Goal: Task Accomplishment & Management: Use online tool/utility

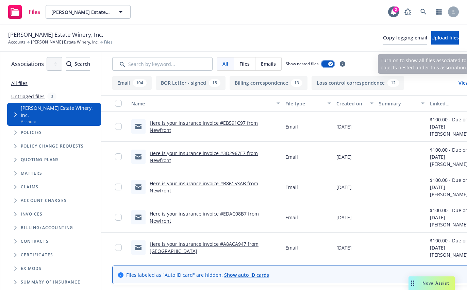
click at [332, 64] on icon "button" at bounding box center [330, 64] width 3 height 2
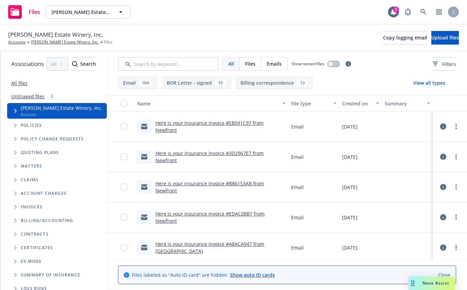
click at [23, 84] on link "All files" at bounding box center [19, 83] width 16 height 6
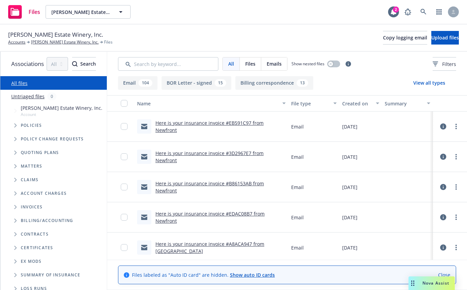
click at [32, 107] on span "Niebaum-Coppola Estate Winery, Inc." at bounding box center [62, 107] width 82 height 7
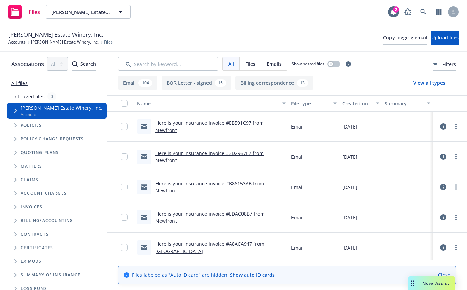
click at [23, 81] on link "All files" at bounding box center [19, 83] width 16 height 6
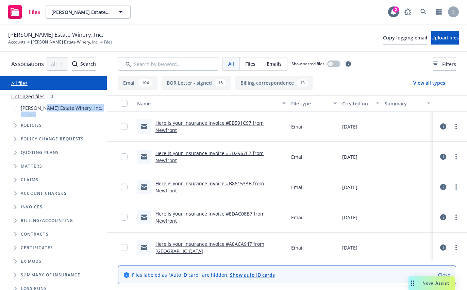
click at [44, 112] on span "Account" at bounding box center [62, 115] width 82 height 6
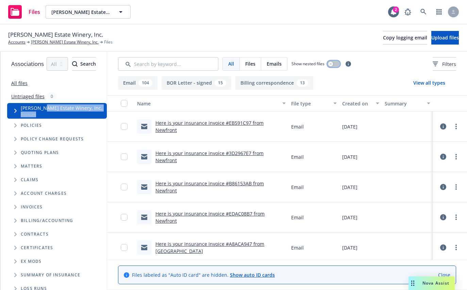
click at [340, 64] on button "button" at bounding box center [333, 64] width 13 height 7
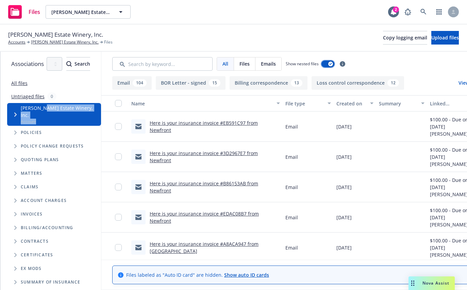
click at [332, 64] on icon "button" at bounding box center [330, 64] width 3 height 2
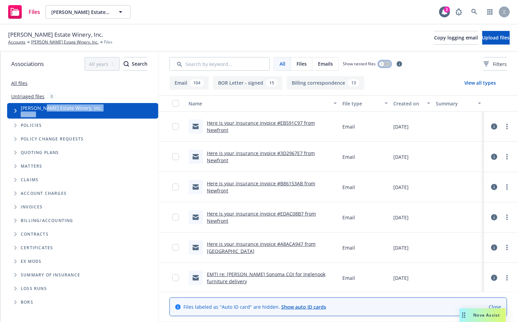
click at [387, 67] on button "button" at bounding box center [385, 64] width 13 height 7
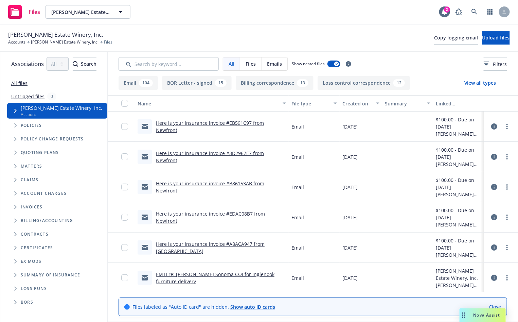
click at [341, 65] on div "Show nested files" at bounding box center [316, 64] width 49 height 7
click at [341, 65] on button "button" at bounding box center [334, 64] width 13 height 7
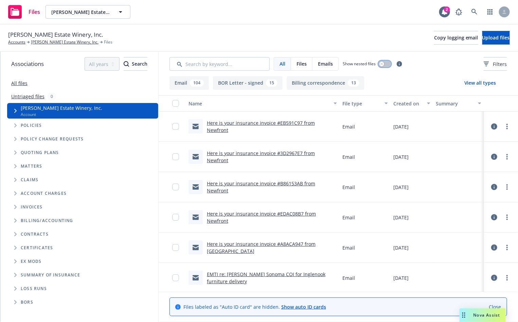
click at [381, 65] on icon "button" at bounding box center [382, 64] width 3 height 3
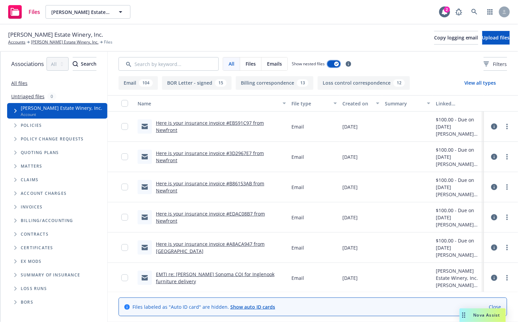
click at [339, 63] on div "button" at bounding box center [337, 64] width 5 height 5
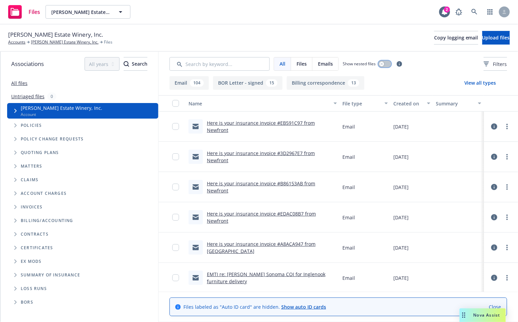
click at [385, 63] on button "button" at bounding box center [385, 64] width 13 height 7
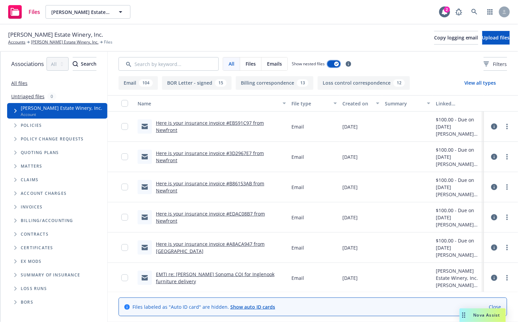
click at [339, 62] on div "button" at bounding box center [337, 64] width 5 height 5
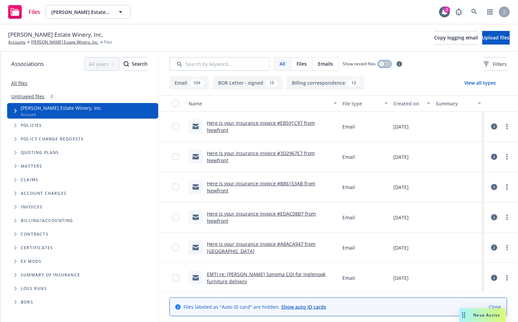
click at [385, 62] on button "button" at bounding box center [385, 64] width 13 height 7
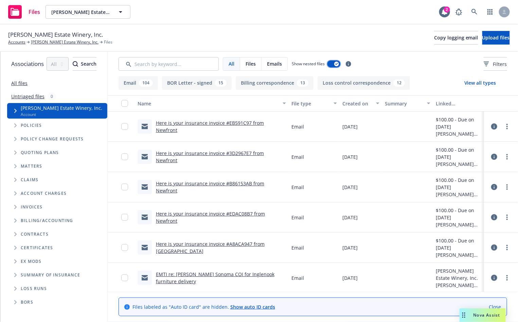
click at [339, 64] on div "button" at bounding box center [337, 64] width 5 height 5
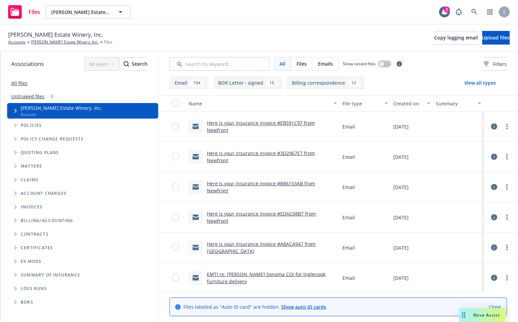
click at [466, 126] on icon at bounding box center [495, 126] width 6 height 6
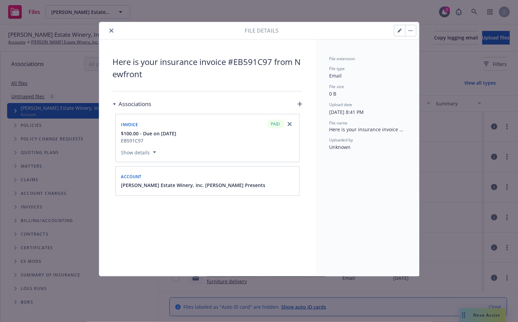
click at [401, 30] on icon "button" at bounding box center [401, 30] width 2 height 2
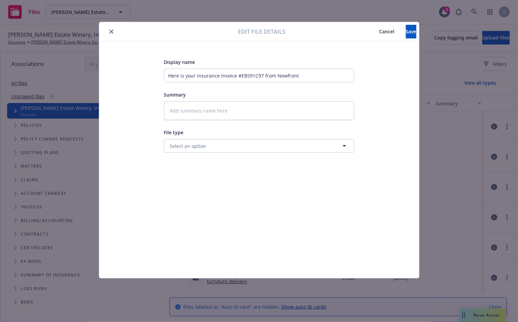
click at [380, 34] on span "Cancel" at bounding box center [387, 31] width 15 height 6
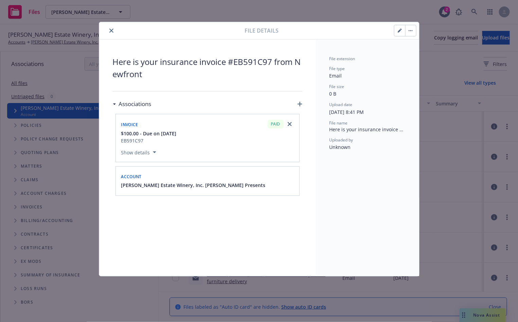
click at [147, 103] on h3 "Associations" at bounding box center [135, 104] width 33 height 9
click at [301, 105] on icon "button" at bounding box center [300, 104] width 5 height 5
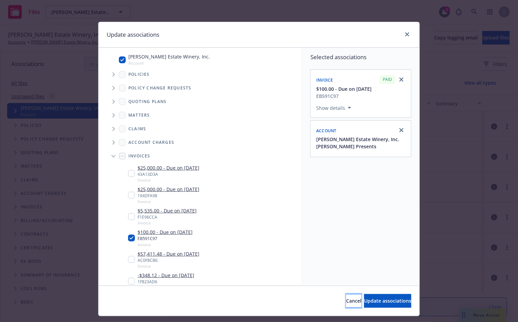
click at [346, 290] on span "Cancel" at bounding box center [353, 300] width 15 height 6
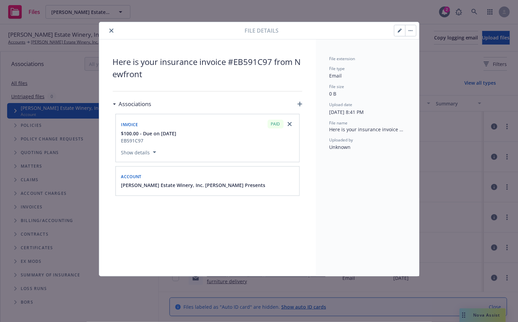
click at [113, 31] on button "close" at bounding box center [111, 31] width 8 height 8
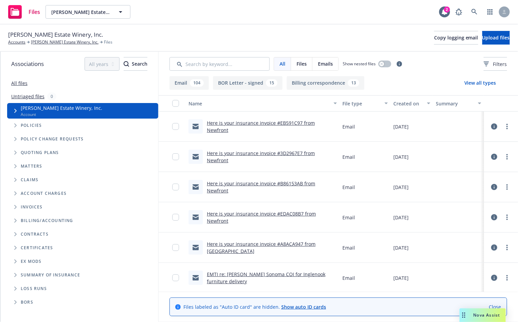
click at [22, 81] on link "All files" at bounding box center [19, 83] width 16 height 6
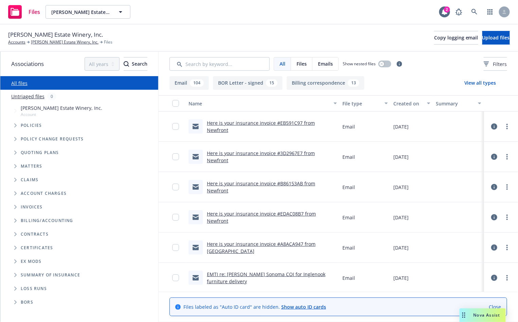
click at [31, 108] on span "Niebaum-Coppola Estate Winery, Inc." at bounding box center [62, 107] width 82 height 7
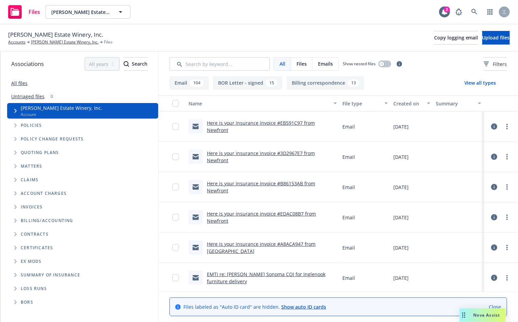
click at [24, 80] on link "All files" at bounding box center [19, 83] width 16 height 6
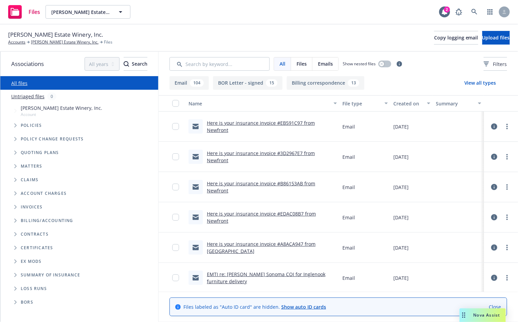
click at [31, 110] on span "Niebaum-Coppola Estate Winery, Inc." at bounding box center [62, 107] width 82 height 7
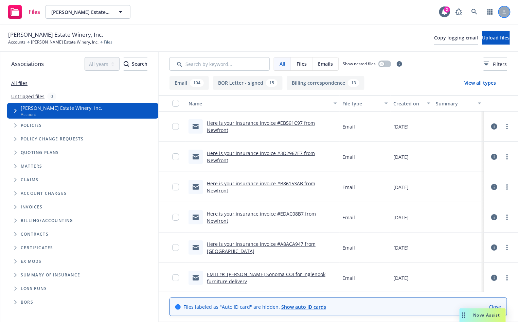
click at [466, 14] on div at bounding box center [504, 11] width 11 height 11
click at [394, 12] on div "Files Niebaum-Coppola Estate Winery, Inc. Niebaum-Coppola Estate Winery, Inc. 2" at bounding box center [259, 12] width 518 height 24
click at [311, 27] on div "Niebaum-Coppola Estate Winery, Inc. Accounts Niebaum-Coppola Estate Winery, Inc…" at bounding box center [259, 37] width 518 height 27
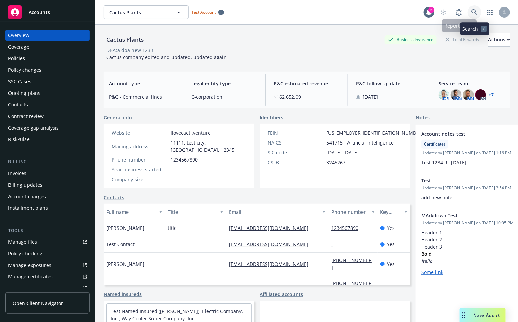
click at [475, 15] on link at bounding box center [475, 12] width 14 height 14
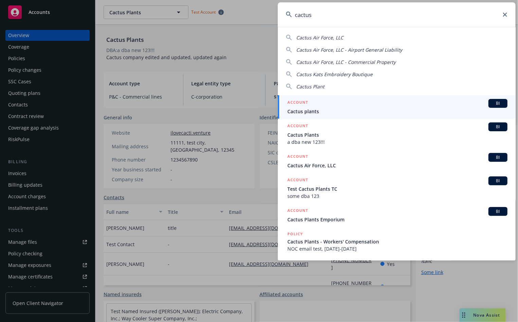
type input "cactus"
click at [354, 110] on span "Cactus plants" at bounding box center [398, 111] width 220 height 7
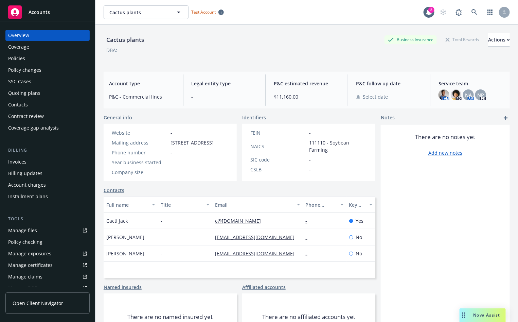
click at [50, 231] on link "Manage files" at bounding box center [47, 230] width 84 height 11
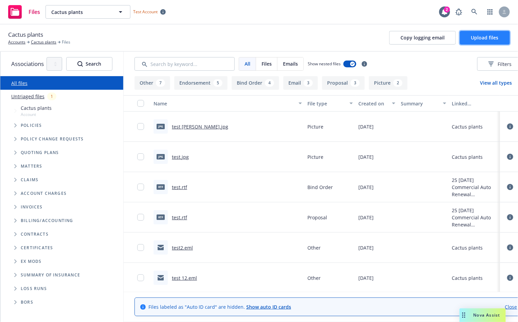
click at [484, 38] on span "Upload files" at bounding box center [486, 37] width 28 height 6
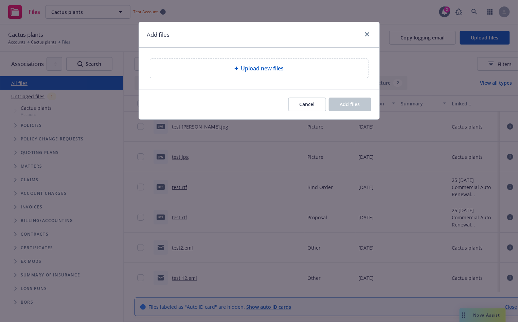
click at [233, 73] on div "Upload new files" at bounding box center [259, 68] width 218 height 19
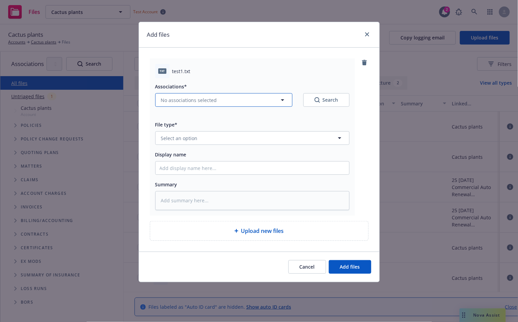
click at [227, 102] on button "No associations selected" at bounding box center [223, 100] width 137 height 14
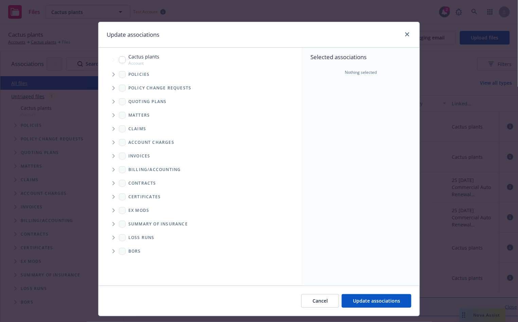
click at [115, 72] on icon "Tree Example" at bounding box center [114, 74] width 3 height 4
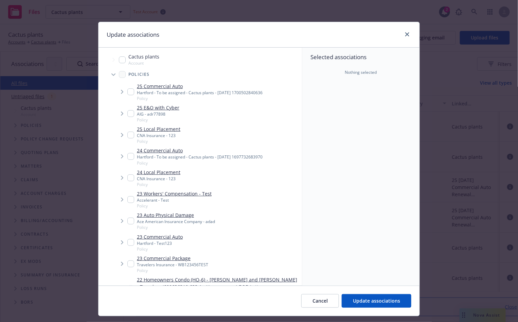
type textarea "x"
click at [132, 94] on input "Tree Example" at bounding box center [130, 91] width 7 height 7
checkbox input "true"
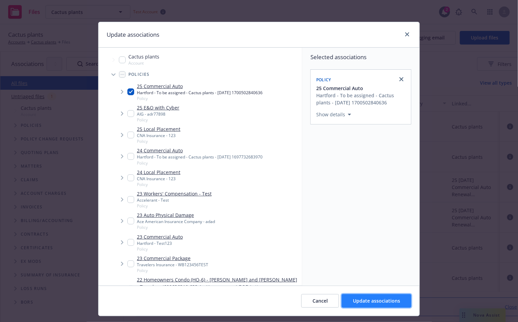
click at [376, 299] on span "Update associations" at bounding box center [376, 300] width 47 height 6
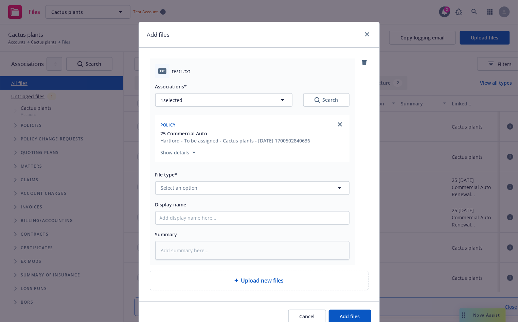
scroll to position [32, 0]
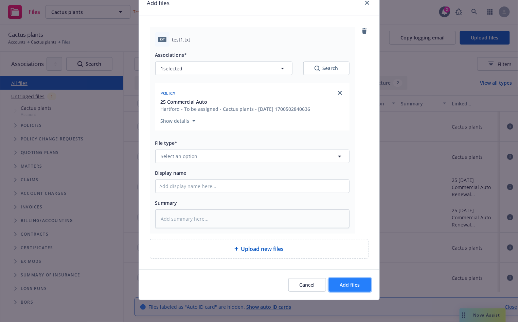
click at [353, 284] on span "Add files" at bounding box center [350, 284] width 20 height 6
type textarea "x"
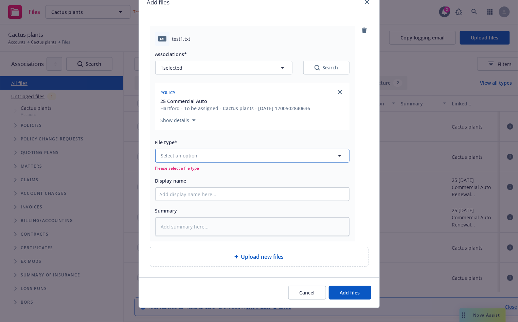
click at [256, 155] on button "Select an option" at bounding box center [252, 156] width 194 height 14
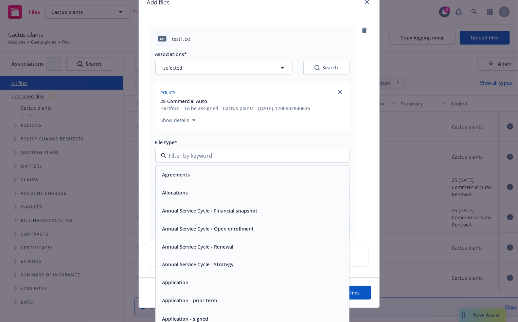
type input "o"
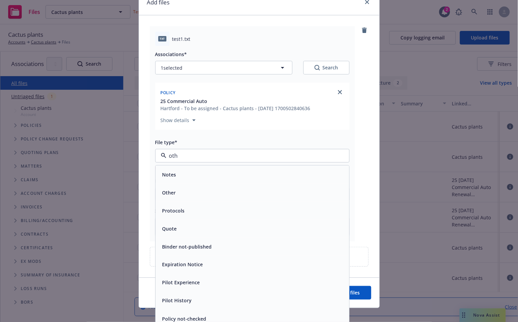
type input "othe"
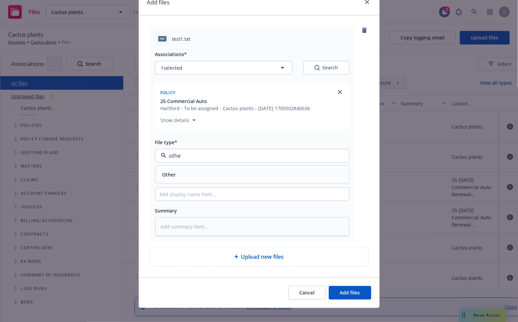
click at [181, 158] on input "othe" at bounding box center [251, 156] width 169 height 8
type input "othe"
click at [171, 173] on span "Other" at bounding box center [169, 174] width 14 height 7
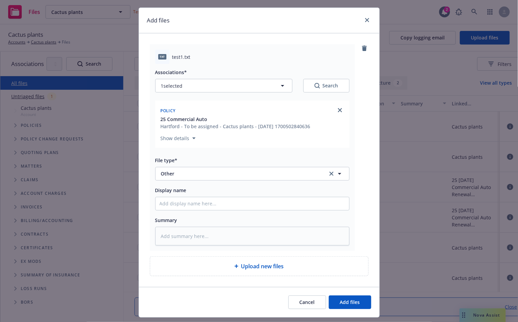
scroll to position [24, 0]
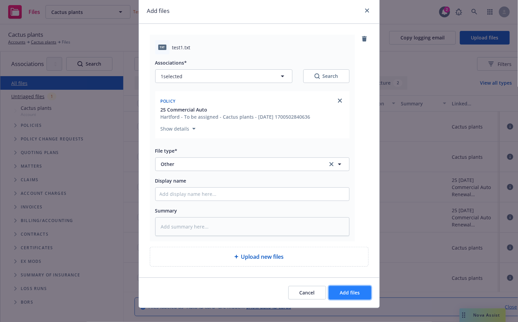
click at [357, 290] on span "Add files" at bounding box center [350, 292] width 20 height 6
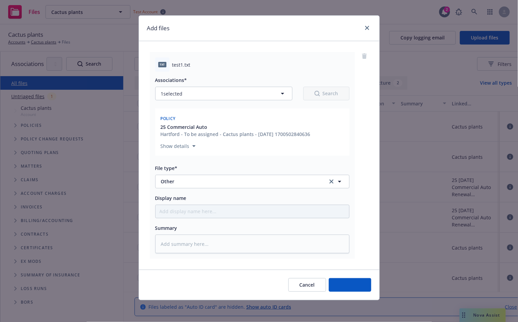
type textarea "x"
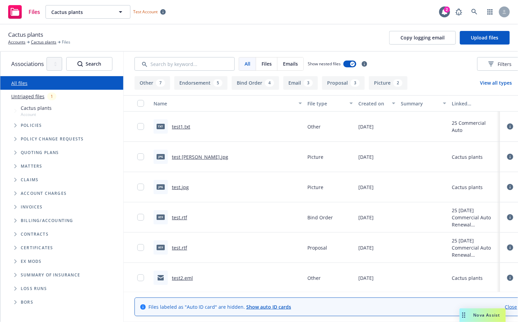
click at [511, 124] on icon at bounding box center [511, 126] width 6 height 6
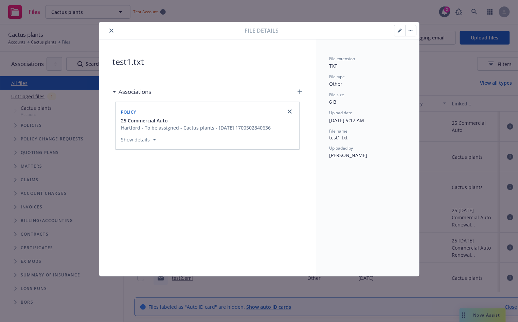
click at [112, 29] on icon "close" at bounding box center [111, 31] width 4 height 4
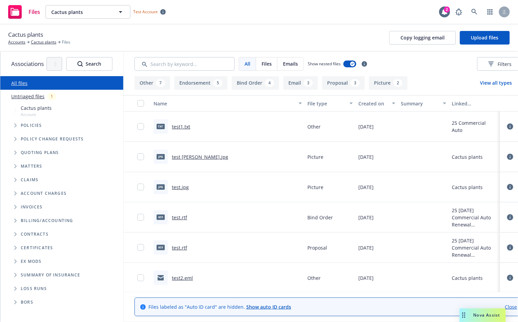
click at [37, 110] on span "Cactus plants" at bounding box center [36, 107] width 31 height 7
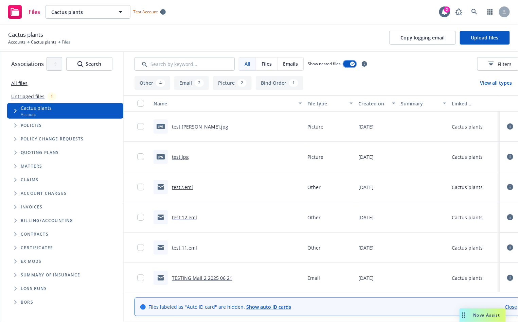
click at [351, 65] on div "button" at bounding box center [352, 64] width 5 height 5
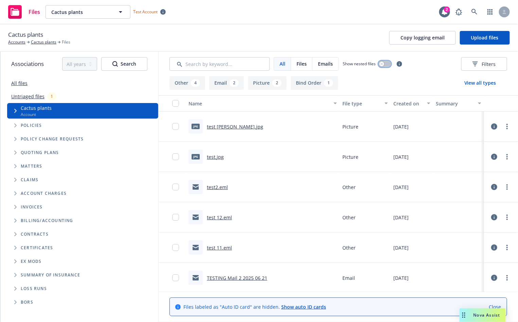
click at [384, 65] on div "button" at bounding box center [382, 64] width 5 height 5
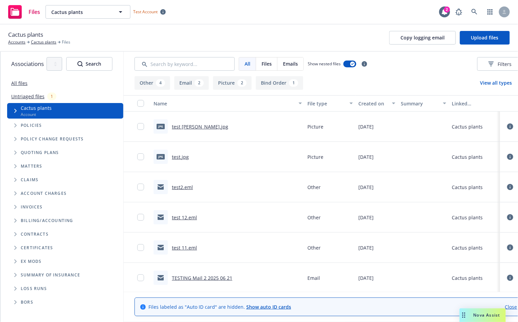
click at [353, 87] on div "Other 4 Email 2 Picture 2 Bind Order 1 View all types" at bounding box center [329, 83] width 389 height 14
click at [15, 82] on link "All files" at bounding box center [19, 83] width 16 height 6
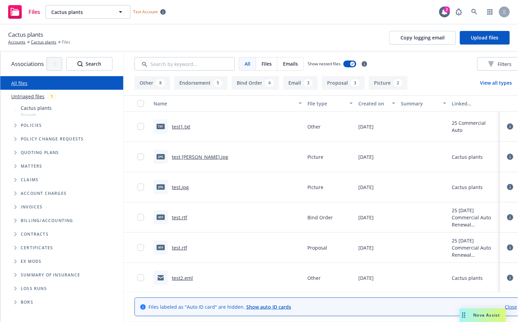
click at [39, 112] on span "Account" at bounding box center [36, 115] width 31 height 6
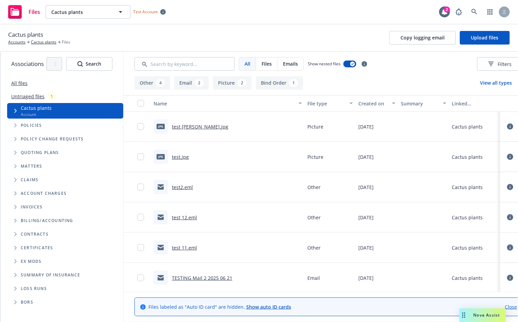
click at [17, 83] on link "All files" at bounding box center [19, 83] width 16 height 6
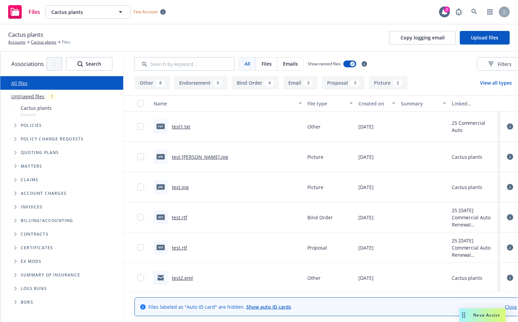
scroll to position [0, 16]
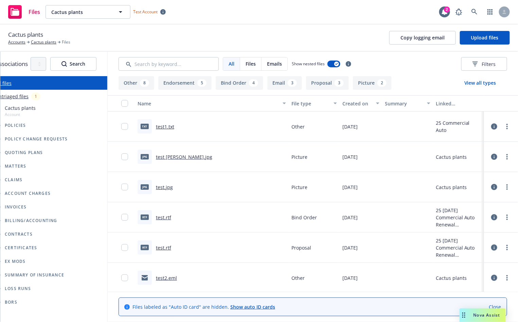
click at [495, 127] on icon at bounding box center [495, 126] width 6 height 6
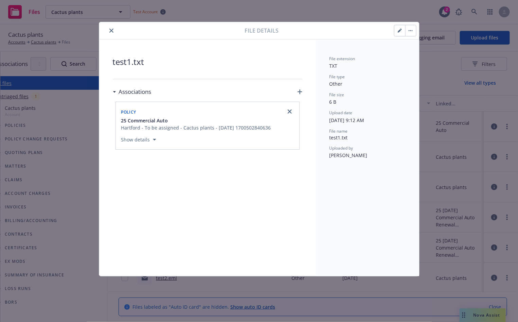
click at [245, 90] on div "Associations" at bounding box center [208, 92] width 190 height 14
click at [213, 129] on div "Hartford - To be assigned - Cactus plants - 11/20/2023 1700502840636" at bounding box center [196, 127] width 150 height 7
click at [300, 93] on icon "button" at bounding box center [300, 91] width 5 height 5
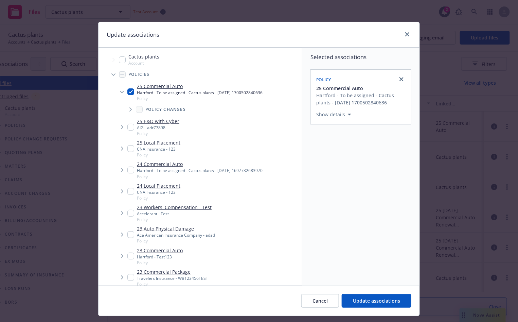
click at [123, 61] on input "Tree Example" at bounding box center [122, 59] width 7 height 7
checkbox input "true"
click at [385, 301] on span "Update associations" at bounding box center [376, 300] width 47 height 6
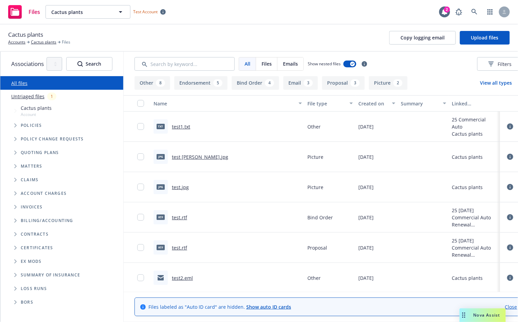
click at [35, 108] on span "Cactus plants" at bounding box center [36, 107] width 31 height 7
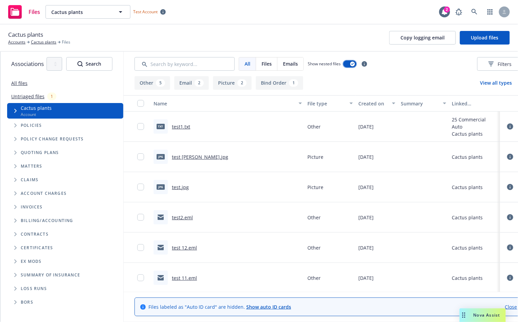
click at [355, 65] on div "button" at bounding box center [352, 64] width 5 height 5
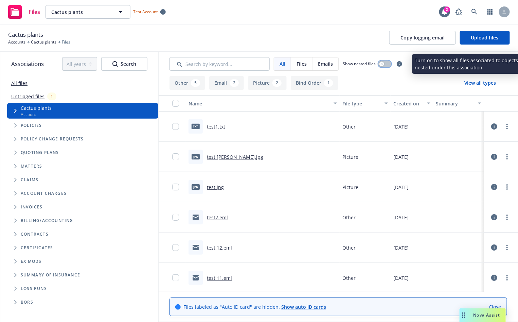
click at [384, 65] on div "button" at bounding box center [382, 64] width 5 height 5
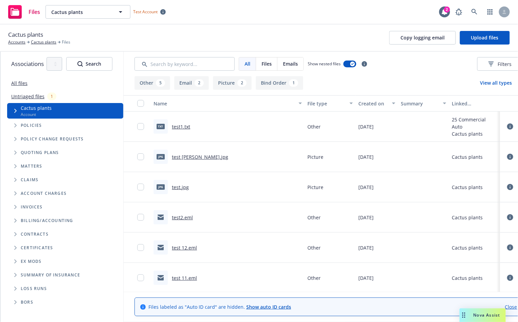
click at [511, 127] on icon at bounding box center [511, 126] width 6 height 6
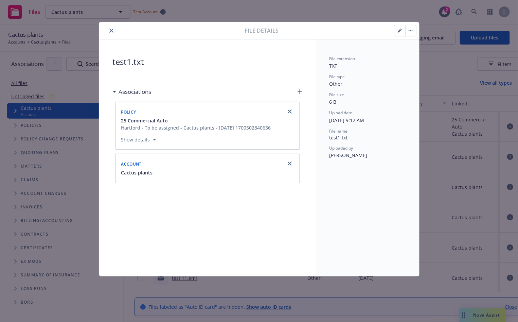
click at [137, 173] on span "Cactus plants" at bounding box center [137, 172] width 32 height 7
click at [398, 33] on icon "button" at bounding box center [400, 31] width 4 height 4
type textarea "x"
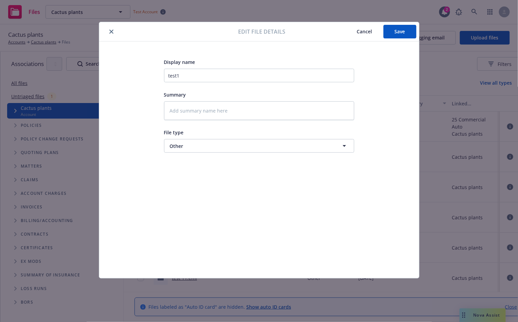
click at [109, 35] on button "close" at bounding box center [111, 32] width 8 height 8
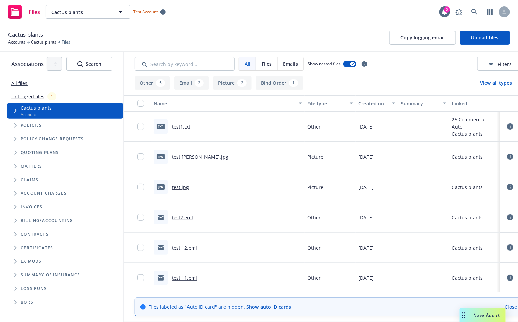
scroll to position [0, 16]
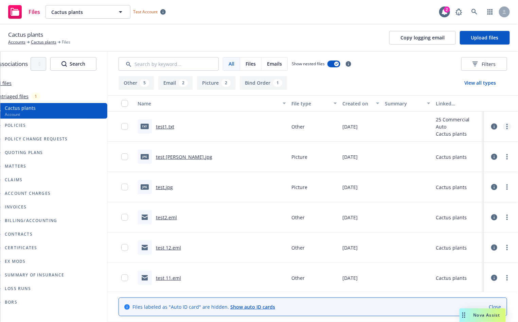
click at [510, 129] on link "more" at bounding box center [507, 126] width 8 height 8
click at [481, 177] on link "Update associations" at bounding box center [478, 181] width 68 height 14
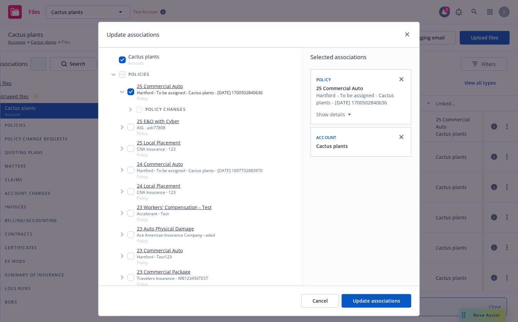
click at [122, 61] on input "Tree Example" at bounding box center [122, 59] width 7 height 7
checkbox input "false"
click at [131, 109] on icon "Tree Example" at bounding box center [131, 109] width 2 height 4
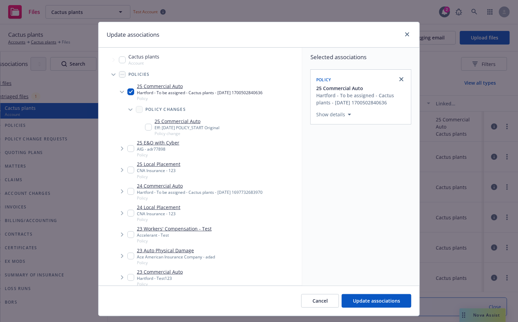
click at [147, 129] on input "Tree Example" at bounding box center [148, 127] width 7 height 7
checkbox input "true"
click at [131, 92] on input "Tree Example" at bounding box center [130, 91] width 7 height 7
checkbox input "false"
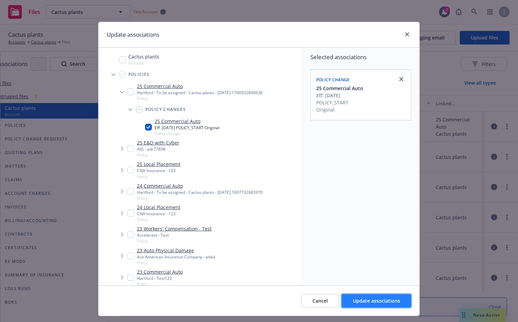
click at [369, 304] on button "Update associations" at bounding box center [377, 301] width 70 height 14
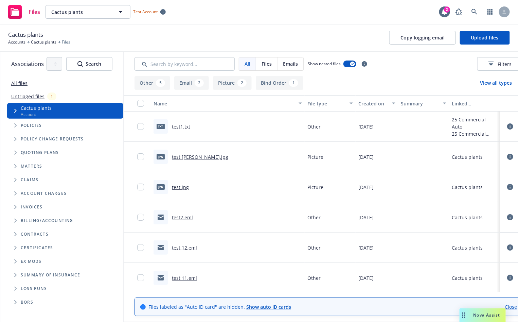
click at [21, 83] on link "All files" at bounding box center [19, 83] width 16 height 6
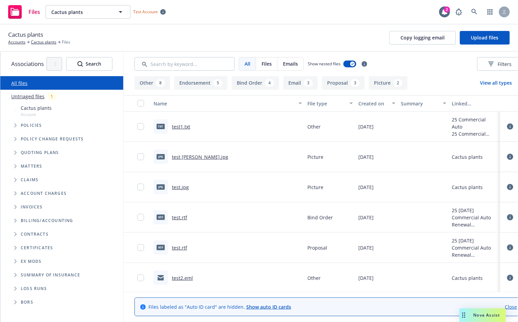
click at [510, 127] on icon at bounding box center [511, 126] width 6 height 6
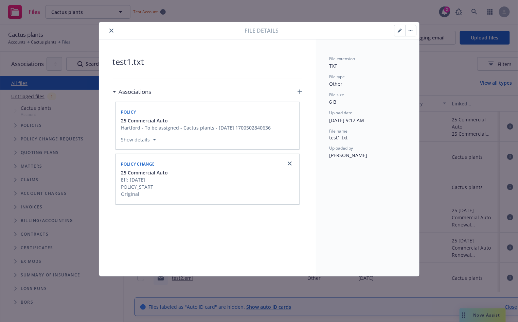
click at [138, 170] on span "25 Commercial Auto" at bounding box center [144, 172] width 47 height 7
click at [136, 161] on div "Policy change" at bounding box center [138, 163] width 36 height 11
click at [112, 30] on icon "close" at bounding box center [111, 31] width 4 height 4
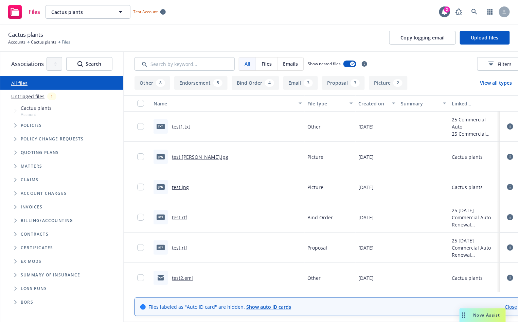
click at [14, 126] on span "Tree Example" at bounding box center [15, 125] width 11 height 11
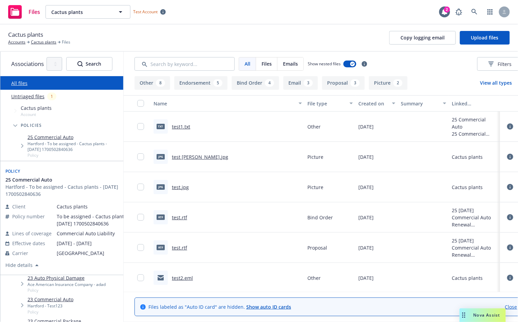
click at [51, 139] on link "25 Commercial Auto" at bounding box center [74, 137] width 93 height 7
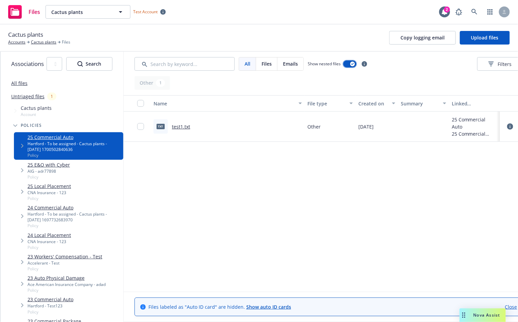
click at [347, 65] on button "button" at bounding box center [350, 64] width 13 height 7
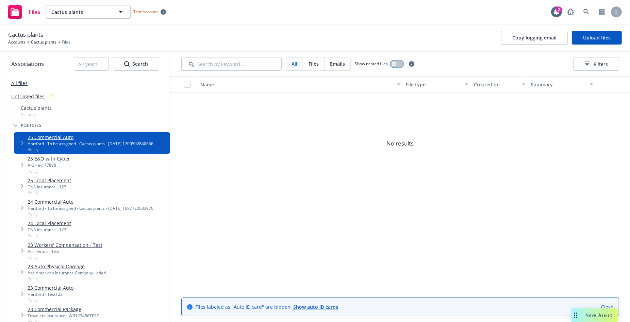
click at [397, 63] on button "button" at bounding box center [396, 64] width 13 height 7
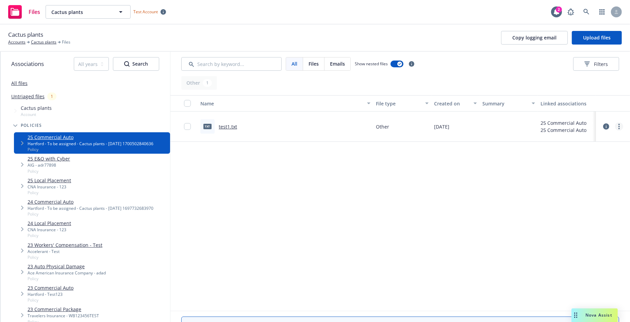
click at [518, 124] on circle "more" at bounding box center [618, 124] width 1 height 1
click at [518, 178] on link "Update associations" at bounding box center [589, 181] width 68 height 14
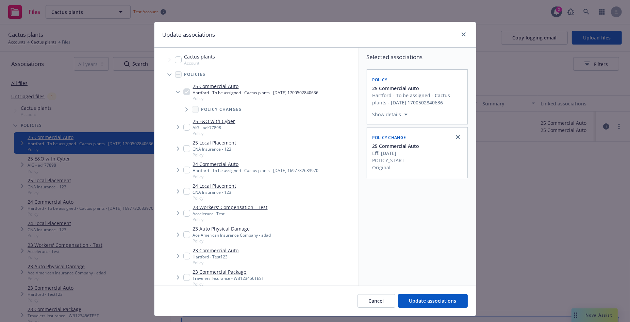
click at [178, 91] on icon "Tree Example" at bounding box center [178, 92] width 4 height 3
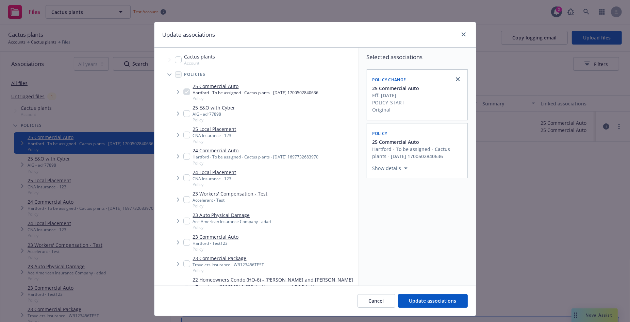
click at [178, 91] on icon "Tree Example" at bounding box center [178, 92] width 3 height 4
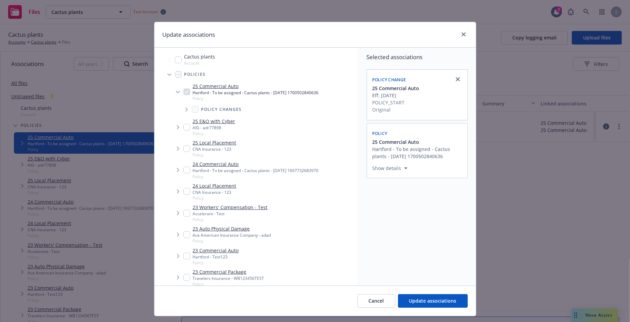
click at [188, 111] on span "Tree Example" at bounding box center [186, 109] width 11 height 11
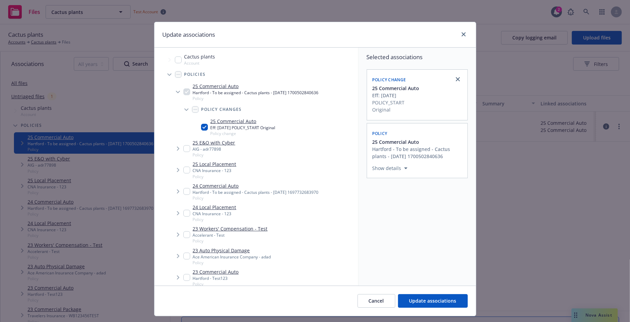
click at [170, 77] on span "Tree Example" at bounding box center [169, 74] width 11 height 11
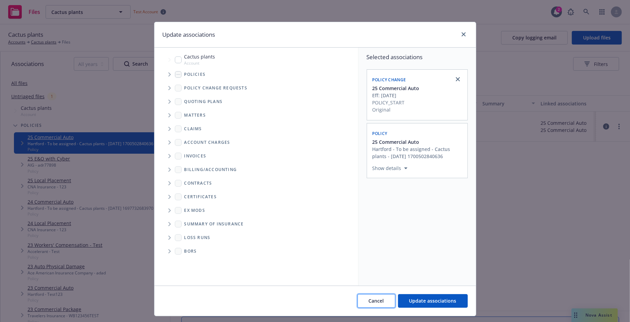
click at [380, 302] on span "Cancel" at bounding box center [376, 300] width 15 height 6
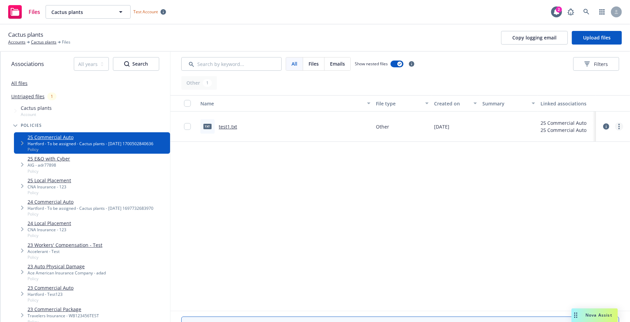
click at [518, 129] on icon "more" at bounding box center [618, 126] width 1 height 5
click at [518, 181] on link "Update associations" at bounding box center [589, 181] width 68 height 14
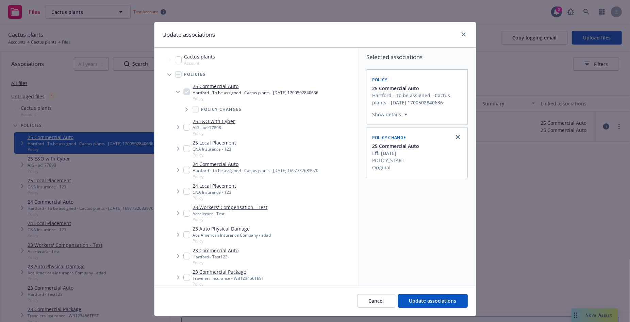
click at [186, 110] on icon "Tree Example" at bounding box center [186, 109] width 3 height 4
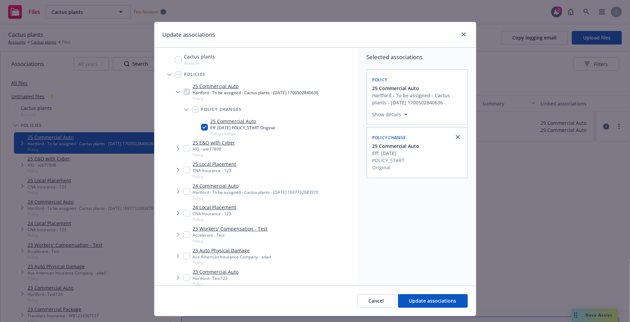
click at [205, 129] on input "Tree Example" at bounding box center [204, 127] width 7 height 7
checkbox input "false"
click at [176, 56] on input "Tree Example" at bounding box center [178, 59] width 7 height 7
click at [179, 62] on input "Tree Example" at bounding box center [178, 59] width 7 height 7
checkbox input "false"
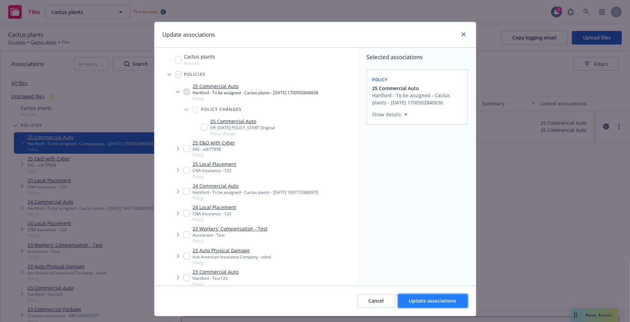
click at [430, 297] on span "Update associations" at bounding box center [432, 300] width 47 height 6
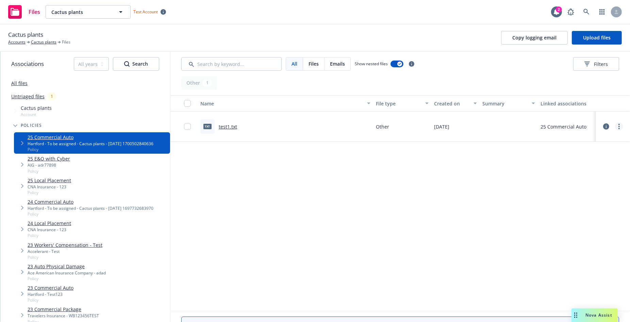
click at [518, 128] on link "more" at bounding box center [619, 126] width 8 height 8
click at [481, 166] on div "Name File type Created on Summary Linked associations txt test1.txt Other 09/12…" at bounding box center [399, 203] width 459 height 216
click at [53, 161] on link "25 E&O with Cyber" at bounding box center [49, 158] width 42 height 7
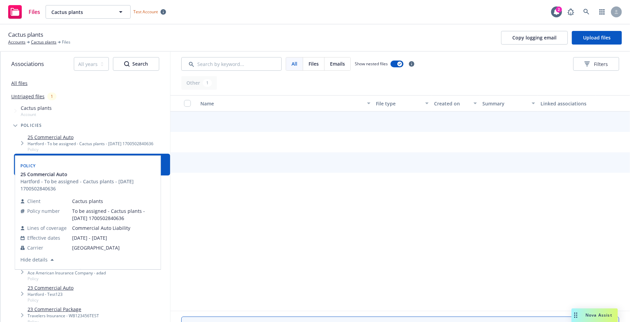
click at [55, 138] on link "25 Commercial Auto" at bounding box center [91, 137] width 126 height 7
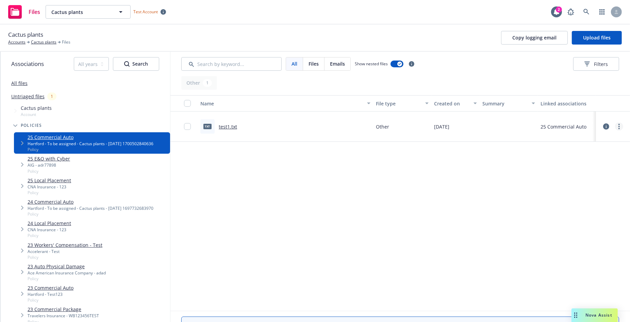
click at [518, 127] on icon "more" at bounding box center [618, 126] width 1 height 5
click at [518, 187] on link "Update associations" at bounding box center [589, 181] width 68 height 14
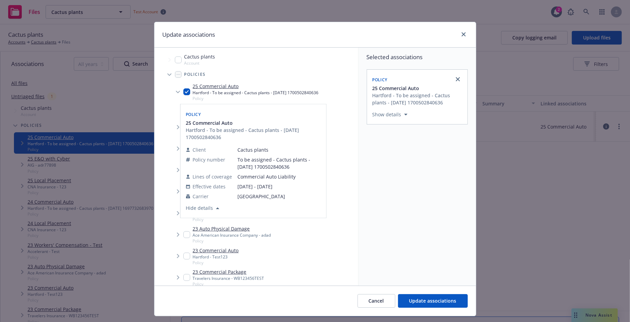
click at [185, 91] on input "Tree Example" at bounding box center [186, 91] width 7 height 7
checkbox input "false"
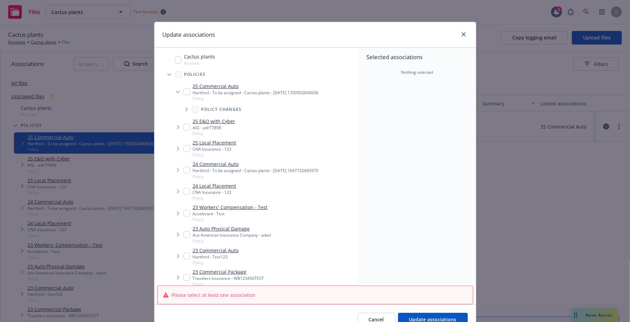
click at [178, 59] on input "Tree Example" at bounding box center [178, 59] width 7 height 7
checkbox input "true"
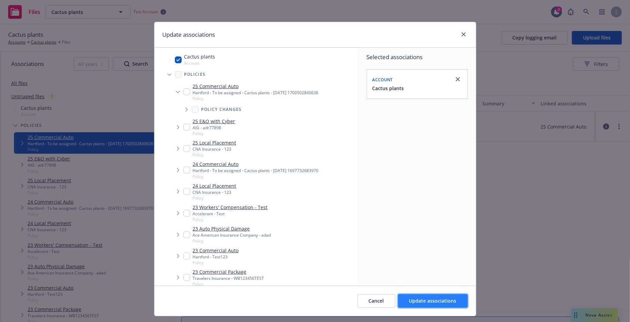
click at [438, 302] on span "Update associations" at bounding box center [432, 300] width 47 height 6
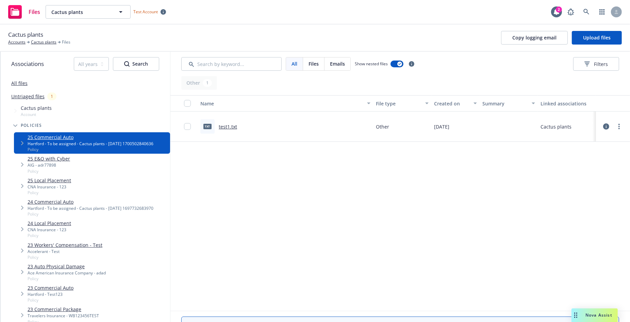
click at [15, 81] on link "All files" at bounding box center [19, 83] width 16 height 6
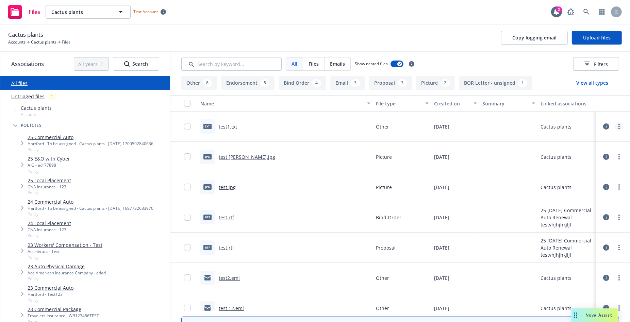
click at [518, 127] on icon "more" at bounding box center [618, 126] width 1 height 5
click at [518, 183] on link "Update associations" at bounding box center [589, 181] width 68 height 14
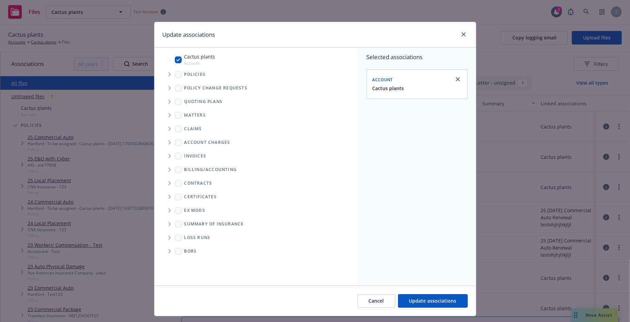
click at [168, 74] on span "Tree Example" at bounding box center [169, 74] width 11 height 11
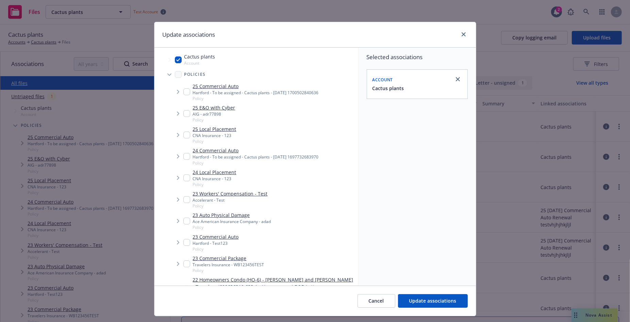
click at [179, 89] on span "Tree Example" at bounding box center [177, 91] width 11 height 11
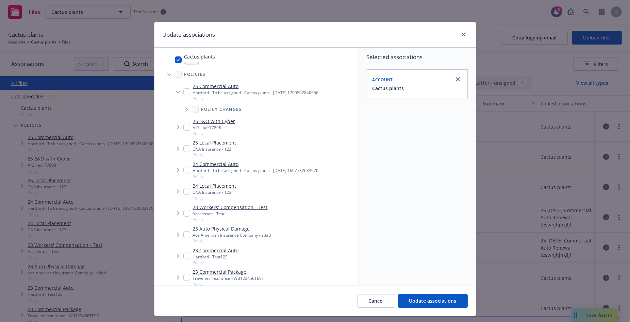
click at [186, 110] on icon "Tree Example" at bounding box center [186, 109] width 2 height 4
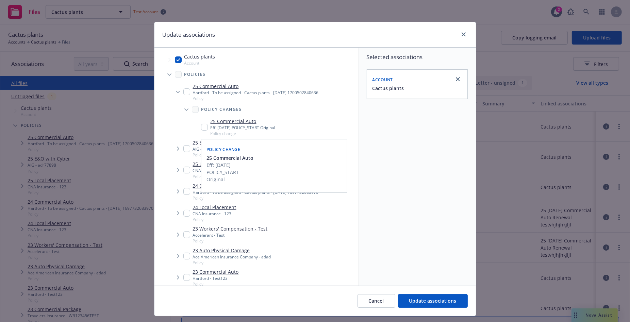
click at [204, 128] on input "Tree Example" at bounding box center [204, 127] width 7 height 7
checkbox input "true"
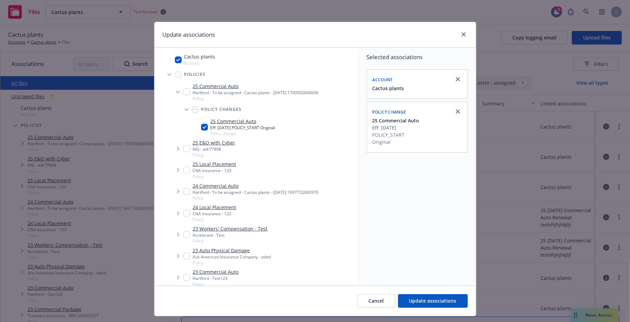
click at [169, 73] on span "Tree Example" at bounding box center [169, 74] width 11 height 11
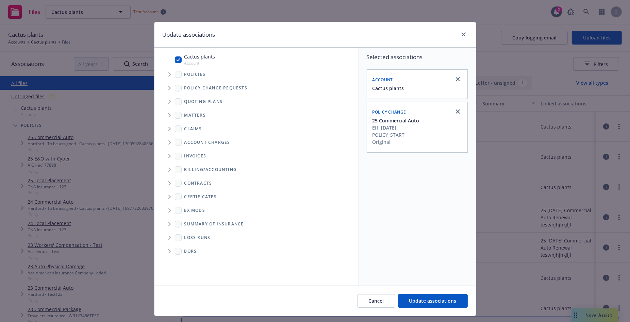
click at [168, 87] on body "Files Cactus plants Cactus plants Test Account 2 Cactus plants Accounts Cactus …" at bounding box center [315, 161] width 630 height 322
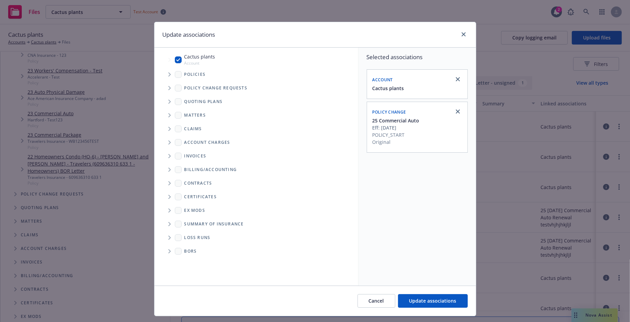
click at [173, 88] on span "Tree Example" at bounding box center [169, 88] width 11 height 11
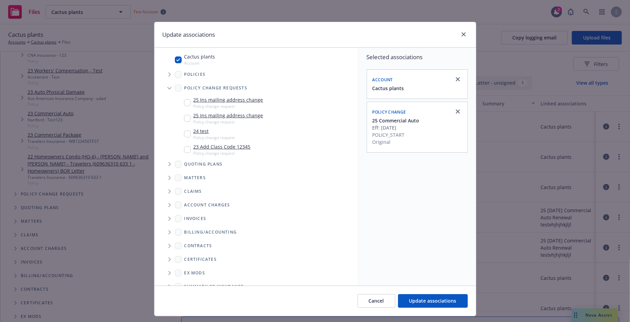
click at [169, 87] on icon "Tree Example" at bounding box center [169, 88] width 4 height 3
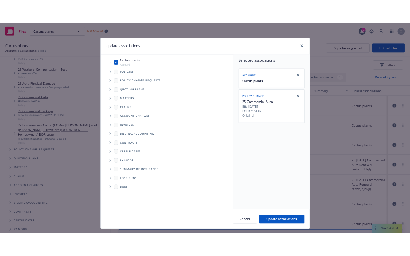
scroll to position [0, 0]
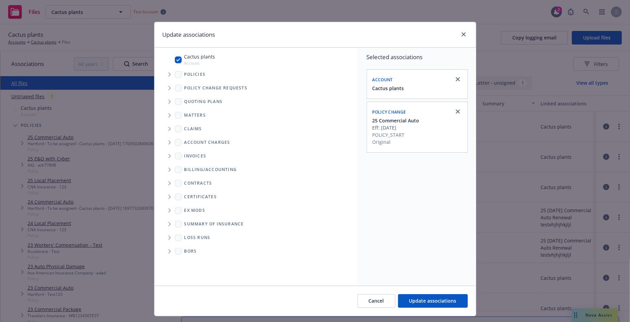
click at [170, 73] on body "Files Cactus plants Cactus plants Test Account 2 Cactus plants Accounts Cactus …" at bounding box center [315, 161] width 630 height 322
click at [171, 74] on span "Tree Example" at bounding box center [169, 74] width 11 height 11
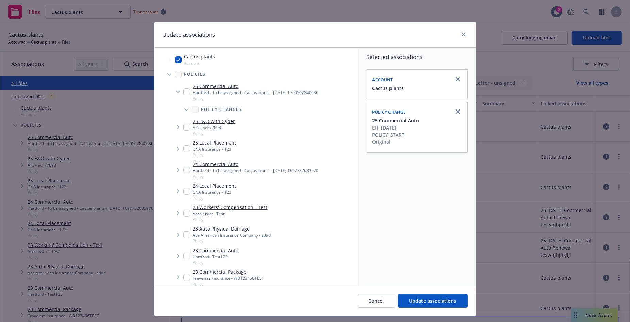
click at [187, 110] on icon "Tree Example" at bounding box center [186, 109] width 4 height 2
click at [185, 105] on span "Tree Example" at bounding box center [186, 109] width 11 height 11
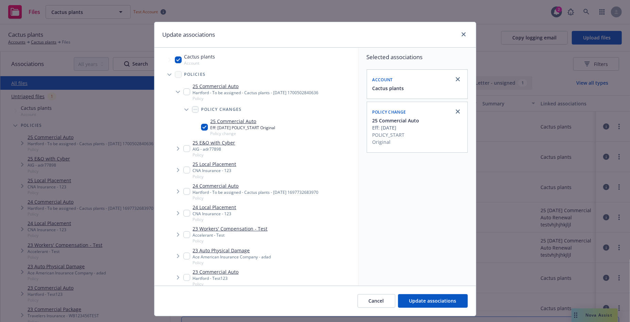
click at [166, 55] on span "Tree Example" at bounding box center [169, 59] width 11 height 11
click at [179, 60] on input "Tree Example" at bounding box center [178, 59] width 7 height 7
checkbox input "true"
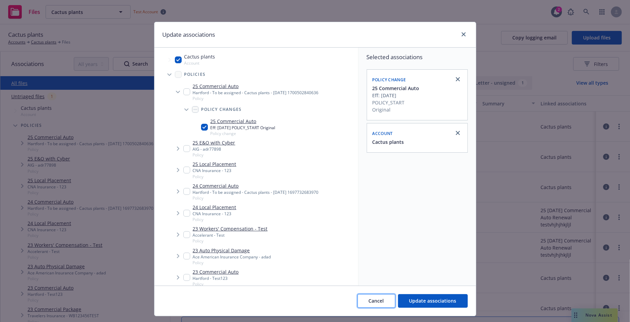
click at [384, 300] on button "Cancel" at bounding box center [376, 301] width 38 height 14
click at [384, 300] on body "Files Cactus plants Cactus plants Test Account 2 Cactus plants Accounts Cactus …" at bounding box center [315, 161] width 630 height 322
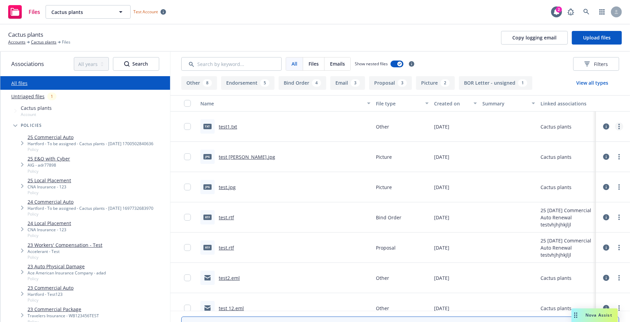
click at [518, 128] on link "more" at bounding box center [619, 126] width 8 height 8
click at [518, 172] on link "Edit" at bounding box center [589, 168] width 68 height 14
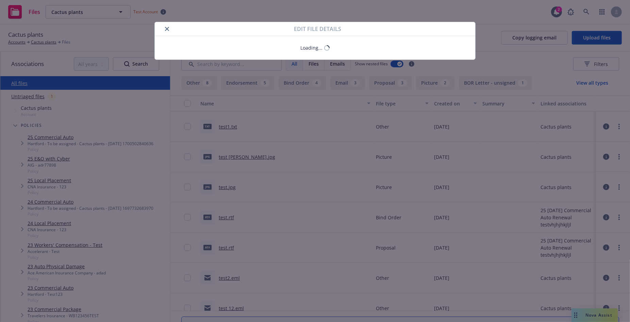
type textarea "x"
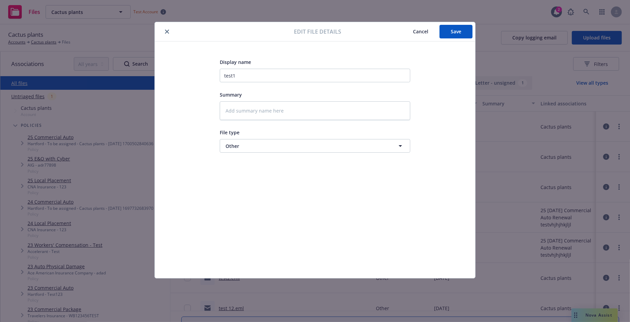
click at [417, 32] on span "Cancel" at bounding box center [420, 31] width 15 height 6
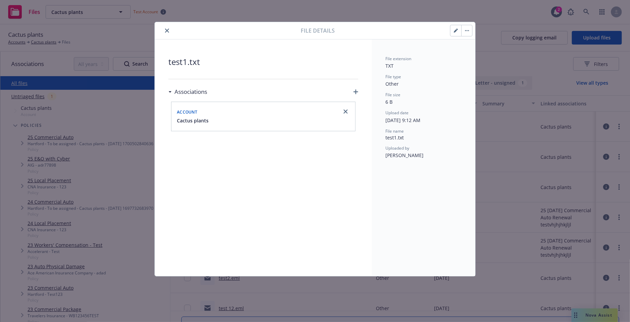
click at [518, 100] on div "File details test1.txt Associations Account Cactus plants File extension TXT Fi…" at bounding box center [315, 161] width 630 height 322
click at [168, 29] on icon "close" at bounding box center [167, 31] width 4 height 4
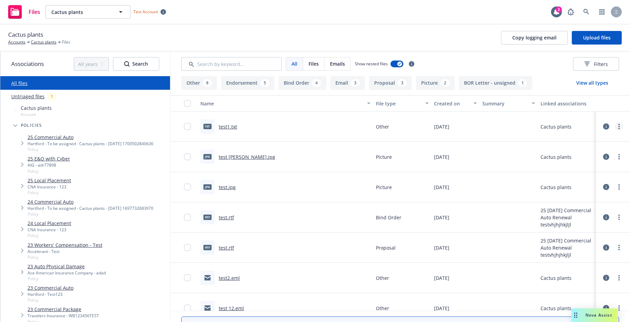
click at [518, 127] on link "more" at bounding box center [619, 126] width 8 height 8
click at [518, 183] on link "Update associations" at bounding box center [589, 181] width 68 height 14
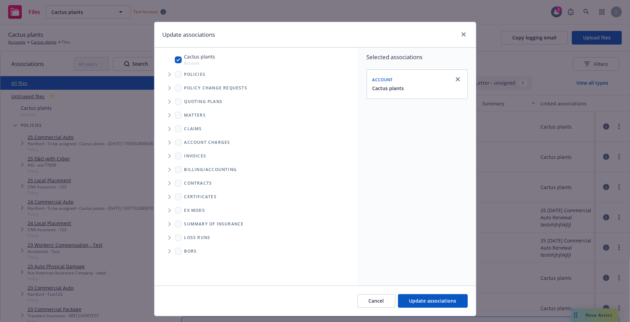
click at [179, 61] on input "Tree Example" at bounding box center [178, 59] width 7 height 7
checkbox input "false"
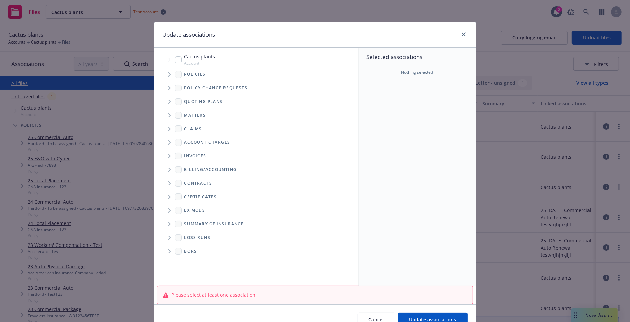
click at [168, 76] on span "Tree Example" at bounding box center [169, 74] width 11 height 11
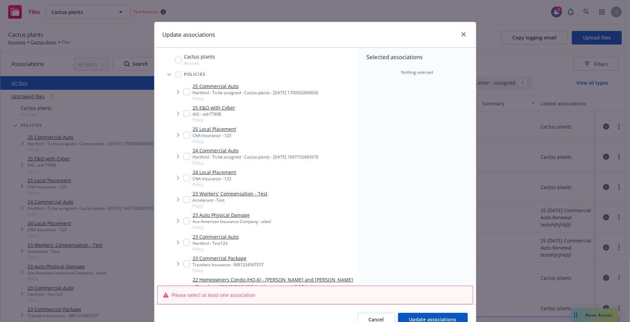
click at [177, 95] on span "Tree Example" at bounding box center [177, 91] width 11 height 11
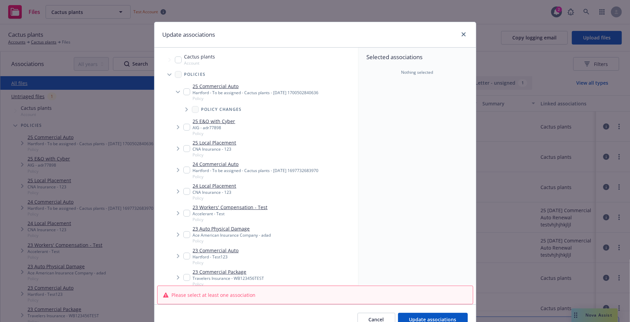
click at [183, 109] on span "Tree Example" at bounding box center [186, 109] width 11 height 11
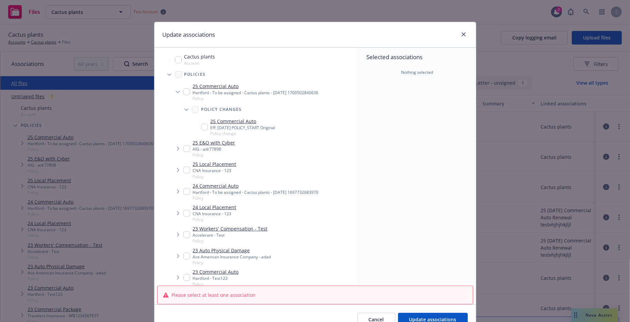
click at [202, 127] on input "Tree Example" at bounding box center [204, 127] width 7 height 7
checkbox input "true"
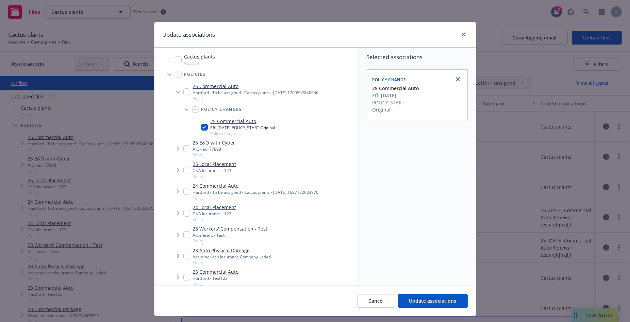
click at [406, 172] on div "Selected associations Policy change 25 Commercial Auto Eff: 10/19/2025 POLICY_S…" at bounding box center [416, 167] width 117 height 238
click at [479, 219] on div "Update associations Accessibility guide for tree Tree Example. Navigate the tre…" at bounding box center [315, 161] width 630 height 322
click at [382, 302] on span "Cancel" at bounding box center [376, 300] width 15 height 6
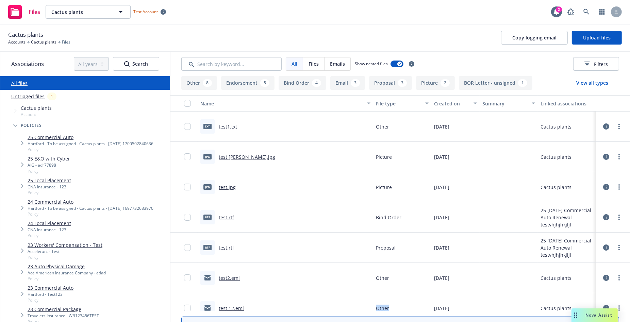
click at [382, 302] on body "Files Cactus plants Cactus plants Test Account 2 Cactus plants Accounts Cactus …" at bounding box center [315, 161] width 630 height 322
click at [40, 139] on link "25 Commercial Auto" at bounding box center [91, 137] width 126 height 7
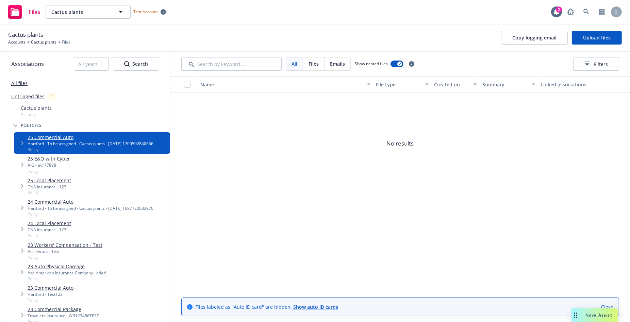
click at [19, 143] on span "Tree Example" at bounding box center [22, 143] width 11 height 11
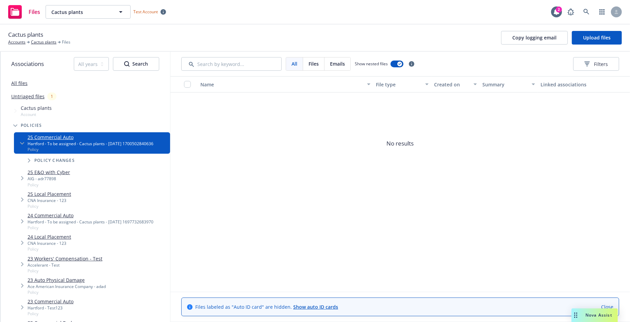
click at [30, 161] on icon "Tree Example" at bounding box center [29, 160] width 3 height 4
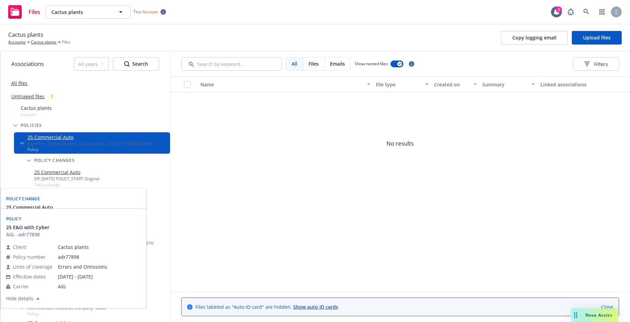
click at [69, 173] on link "25 Commercial Auto" at bounding box center [66, 172] width 65 height 7
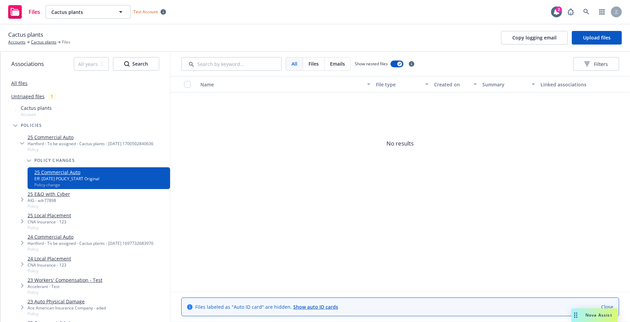
click at [19, 82] on link "All files" at bounding box center [19, 83] width 16 height 6
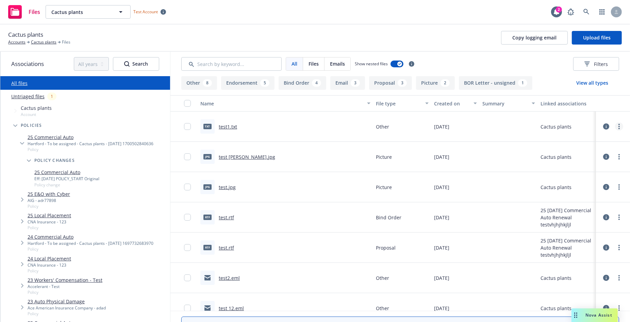
click at [518, 127] on link "more" at bounding box center [619, 126] width 8 height 8
click at [518, 183] on link "Update associations" at bounding box center [589, 181] width 68 height 14
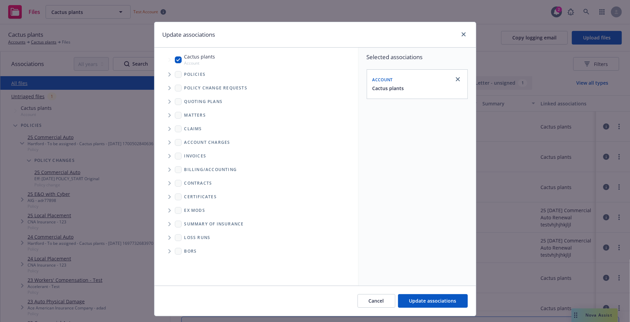
click at [168, 73] on span "Tree Example" at bounding box center [169, 74] width 11 height 11
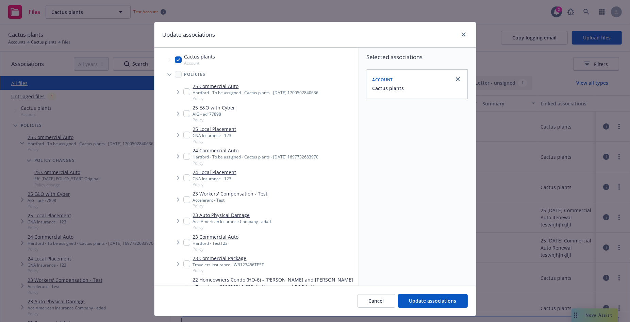
click at [179, 93] on icon "Tree Example" at bounding box center [178, 92] width 3 height 4
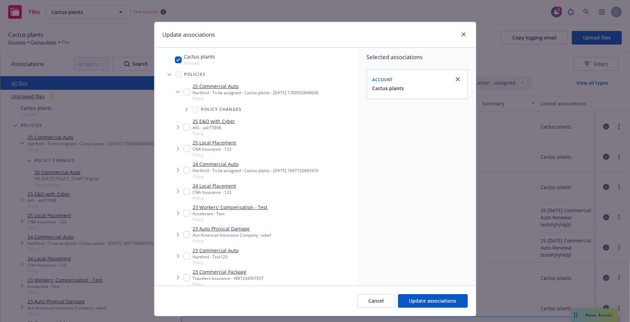
click at [185, 107] on icon "Tree Example" at bounding box center [186, 109] width 3 height 4
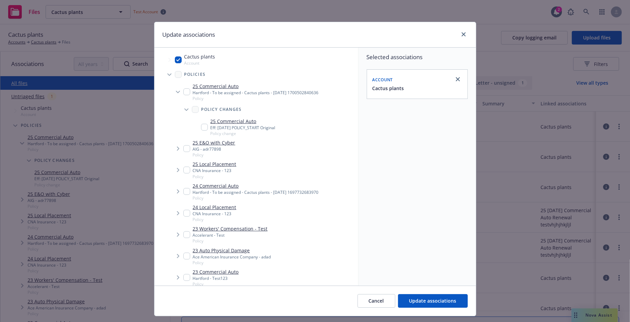
click at [204, 126] on input "Tree Example" at bounding box center [204, 127] width 7 height 7
checkbox input "true"
click at [176, 57] on input "Tree Example" at bounding box center [178, 59] width 7 height 7
checkbox input "false"
click at [427, 299] on span "Update associations" at bounding box center [432, 300] width 47 height 6
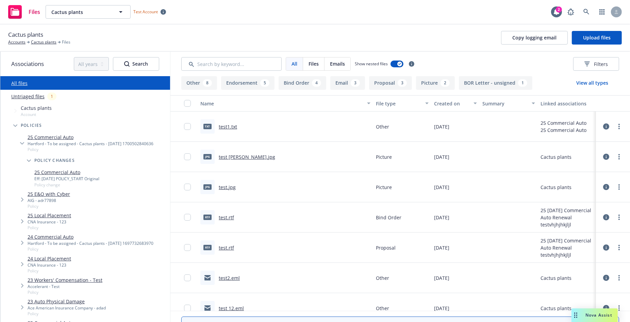
click at [58, 174] on link "25 Commercial Auto" at bounding box center [66, 172] width 65 height 7
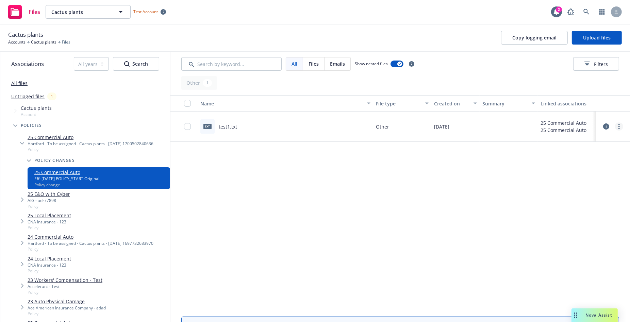
click at [518, 123] on link "more" at bounding box center [619, 126] width 8 height 8
click at [518, 182] on link "Update associations" at bounding box center [589, 181] width 68 height 14
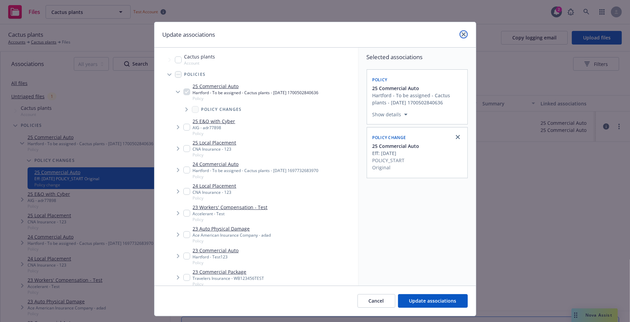
click at [466, 34] on link "close" at bounding box center [463, 34] width 8 height 8
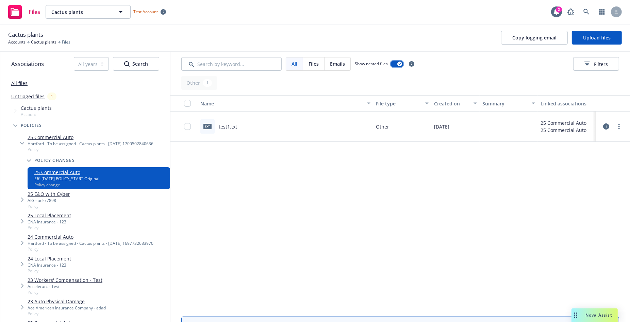
click at [396, 64] on button "button" at bounding box center [396, 64] width 13 height 7
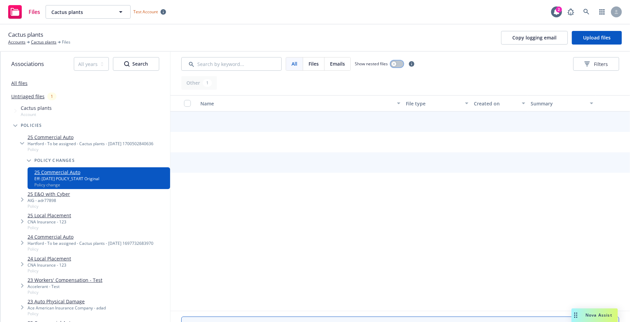
click at [396, 64] on div "button" at bounding box center [393, 64] width 5 height 5
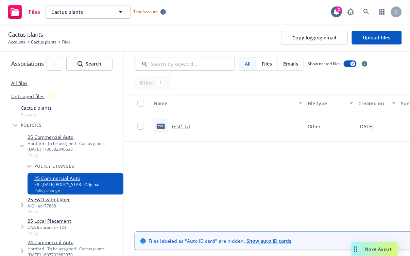
click at [61, 136] on link "25 Commercial Auto" at bounding box center [74, 137] width 93 height 7
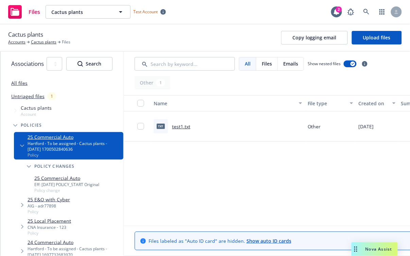
click at [30, 166] on icon "Tree Example" at bounding box center [29, 167] width 4 height 2
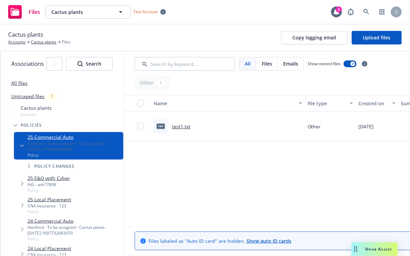
click at [30, 166] on icon "Tree Example" at bounding box center [29, 167] width 2 height 4
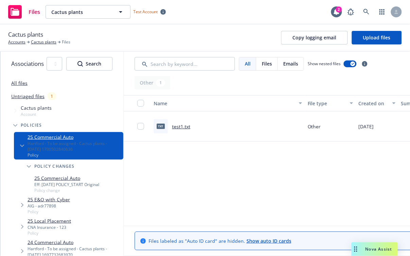
click at [199, 172] on div "Name File type Created on Summary Linked associations txt test1.txt Other 09/12…" at bounding box center [329, 160] width 411 height 131
click at [224, 170] on div "Name File type Created on Summary Linked associations txt test1.txt Other 09/12…" at bounding box center [329, 160] width 411 height 131
click at [14, 111] on span "Tree Example" at bounding box center [15, 110] width 11 height 11
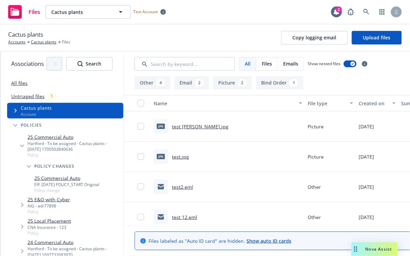
click at [14, 126] on icon "Tree Example" at bounding box center [15, 125] width 4 height 3
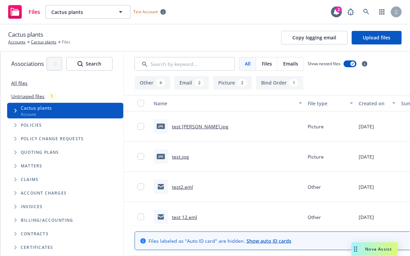
click at [14, 123] on span "Tree Example" at bounding box center [15, 125] width 11 height 11
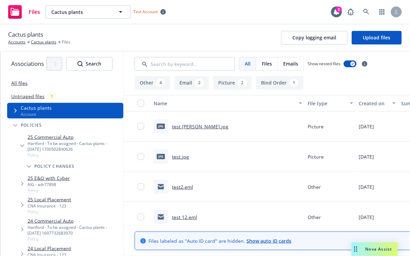
click at [17, 125] on icon "Tree Example" at bounding box center [15, 125] width 4 height 2
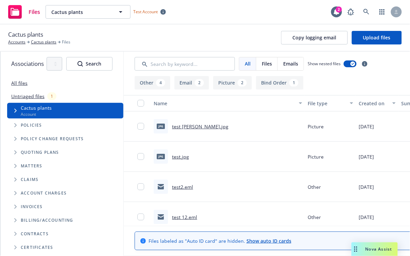
click at [14, 139] on span "Tree Example" at bounding box center [15, 139] width 11 height 11
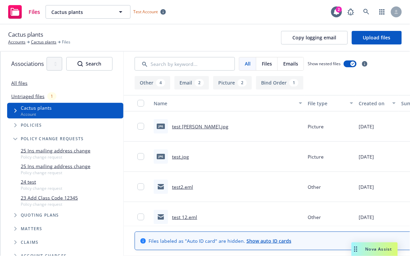
click at [14, 139] on icon "Tree Example" at bounding box center [15, 139] width 4 height 2
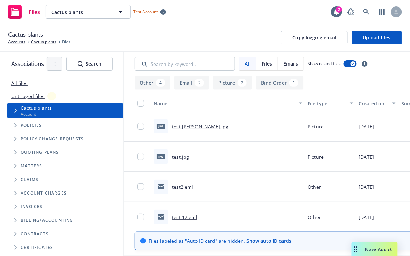
click at [15, 154] on icon "Tree Example" at bounding box center [15, 153] width 2 height 4
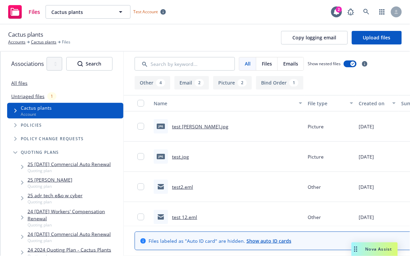
click at [23, 171] on span "Tree Example" at bounding box center [22, 167] width 11 height 11
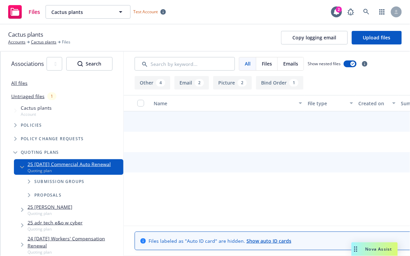
click at [30, 185] on span "Tree Example" at bounding box center [28, 181] width 11 height 11
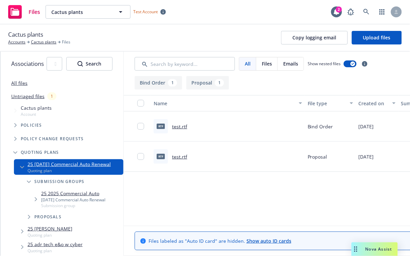
click at [36, 200] on icon "Tree Example" at bounding box center [36, 200] width 2 height 4
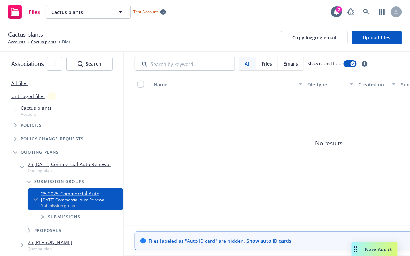
click at [40, 217] on span "Tree Example" at bounding box center [42, 217] width 11 height 11
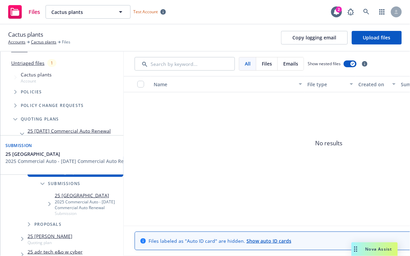
scroll to position [36, 0]
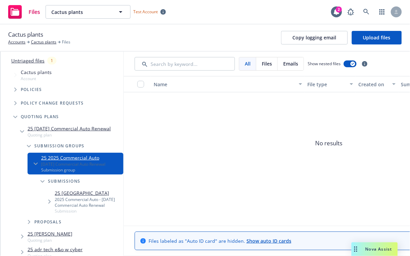
click at [51, 73] on div "Cactus plants Account" at bounding box center [65, 75] width 116 height 16
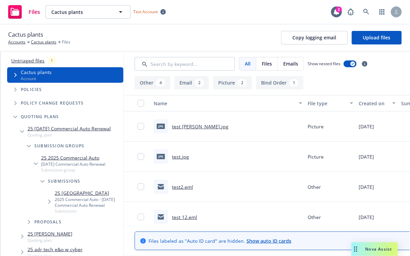
click at [306, 149] on div "Picture" at bounding box center [330, 157] width 51 height 30
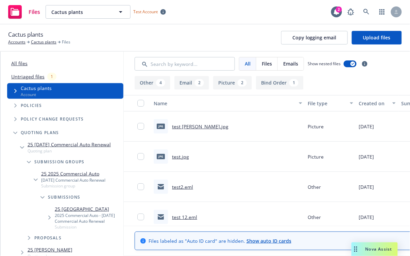
scroll to position [19, 0]
click at [15, 91] on icon "Tree Example" at bounding box center [15, 91] width 3 height 4
click at [16, 61] on link "All files" at bounding box center [19, 64] width 16 height 6
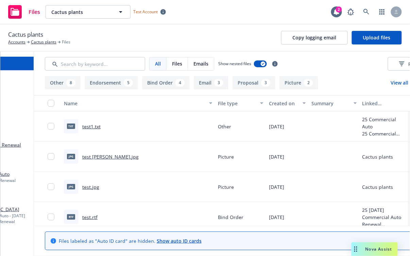
scroll to position [0, 125]
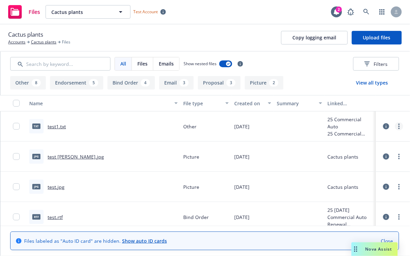
click at [400, 127] on link "more" at bounding box center [399, 126] width 8 height 8
click at [383, 179] on link "Update associations" at bounding box center [370, 181] width 68 height 14
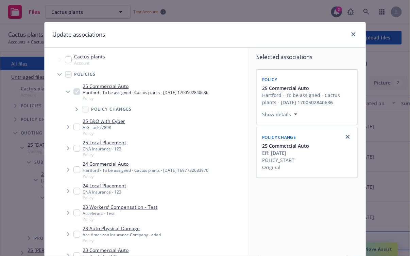
click at [59, 74] on icon "Tree Example" at bounding box center [59, 74] width 4 height 2
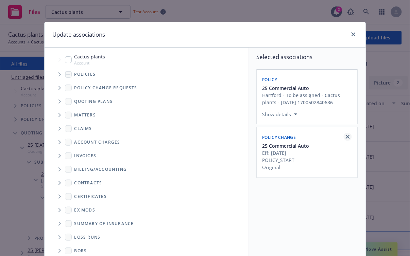
click at [346, 136] on icon "close" at bounding box center [348, 137] width 4 height 4
click at [69, 61] on input "Tree Example" at bounding box center [68, 59] width 7 height 7
checkbox input "true"
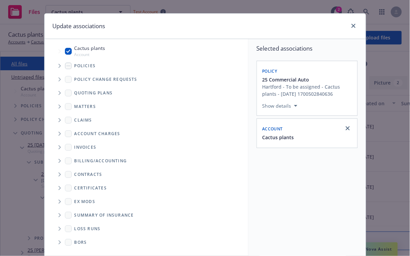
click at [57, 67] on span "Tree Example" at bounding box center [59, 66] width 11 height 11
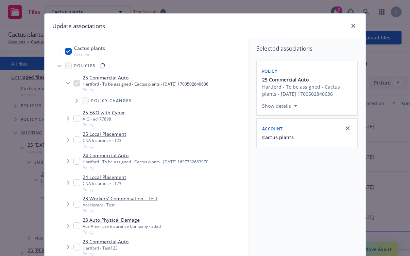
click at [77, 84] on input "Tree Example" at bounding box center [76, 83] width 7 height 7
checkbox input "false"
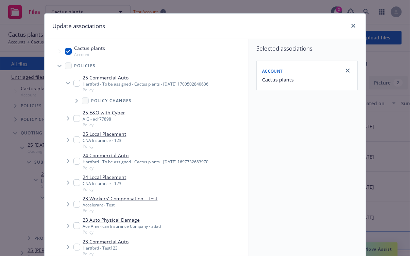
click at [59, 63] on span "Tree Example" at bounding box center [59, 66] width 11 height 11
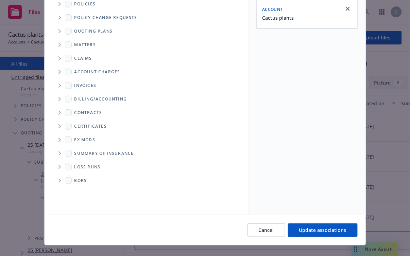
scroll to position [79, 0]
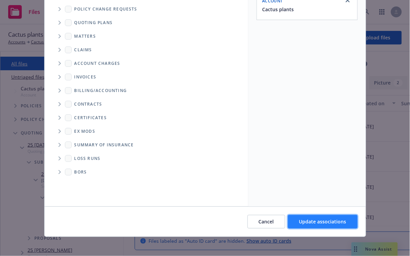
click at [307, 223] on span "Update associations" at bounding box center [322, 222] width 47 height 6
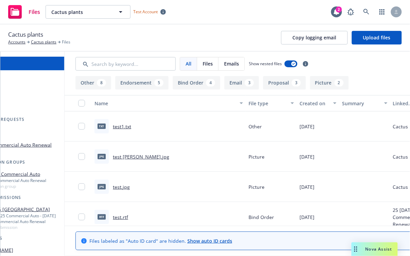
scroll to position [0, 125]
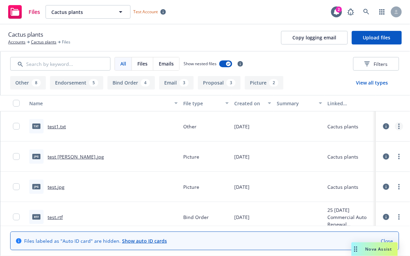
click at [400, 122] on div at bounding box center [393, 127] width 20 height 14
click at [401, 128] on link "more" at bounding box center [399, 126] width 8 height 8
click at [377, 180] on link "Update associations" at bounding box center [370, 181] width 68 height 14
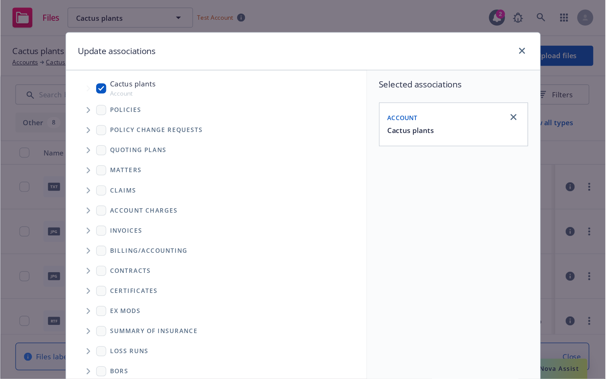
scroll to position [0, 0]
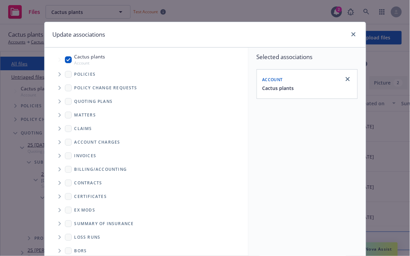
click at [61, 91] on span "Tree Example" at bounding box center [59, 88] width 11 height 11
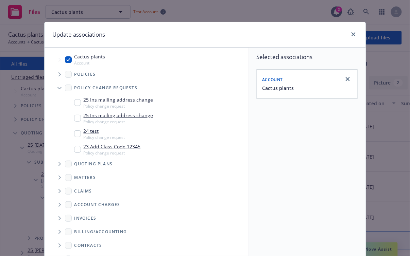
click at [59, 91] on span "Tree Example" at bounding box center [59, 88] width 11 height 11
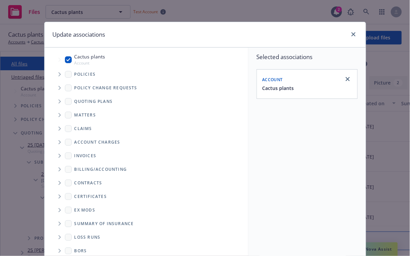
click at [58, 102] on icon "Tree Example" at bounding box center [59, 102] width 3 height 4
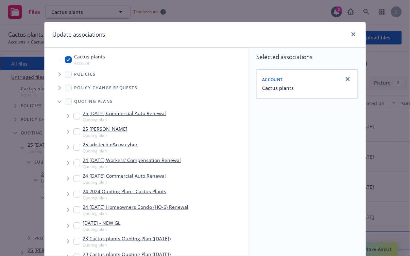
click at [66, 114] on span "Tree Example" at bounding box center [68, 116] width 11 height 11
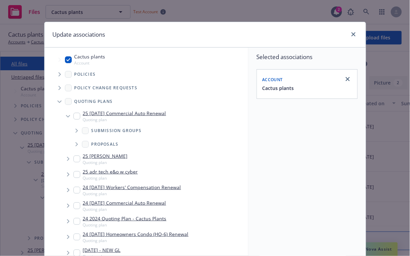
click at [76, 133] on span "Tree Example" at bounding box center [76, 130] width 11 height 11
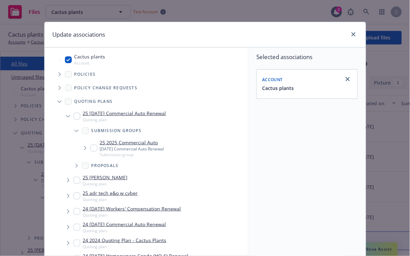
click at [86, 149] on icon "Tree Example" at bounding box center [85, 148] width 3 height 4
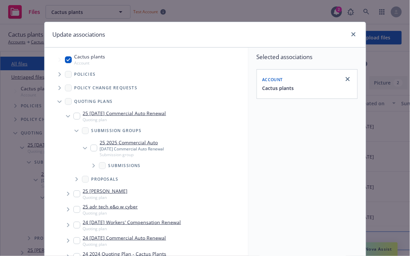
click at [93, 164] on icon "Tree Example" at bounding box center [93, 166] width 3 height 4
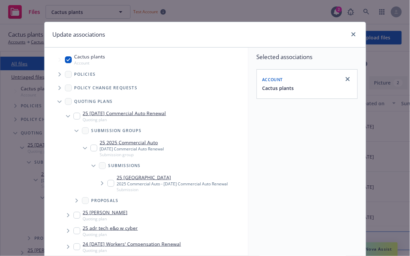
click at [58, 61] on icon "Tree Example" at bounding box center [59, 60] width 3 height 4
checkbox input "false"
click at [112, 186] on input "Tree Example" at bounding box center [110, 183] width 7 height 7
checkbox input "true"
click at [67, 57] on input "Tree Example" at bounding box center [68, 59] width 7 height 7
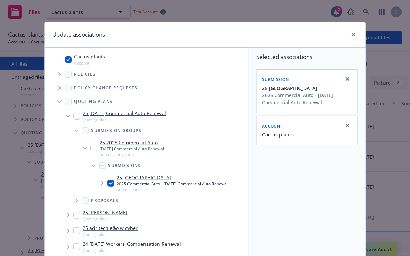
click at [68, 61] on input "Tree Example" at bounding box center [68, 59] width 7 height 7
checkbox input "true"
click at [58, 102] on icon "Tree Example" at bounding box center [59, 102] width 4 height 3
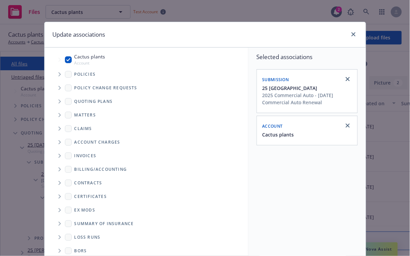
click at [56, 87] on span "Tree Example" at bounding box center [59, 88] width 11 height 11
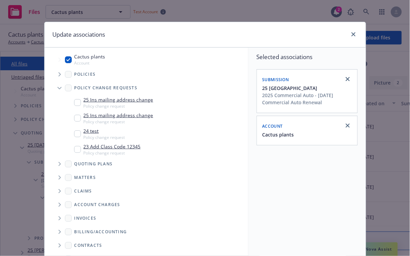
click at [59, 87] on icon "Tree Example" at bounding box center [59, 88] width 4 height 3
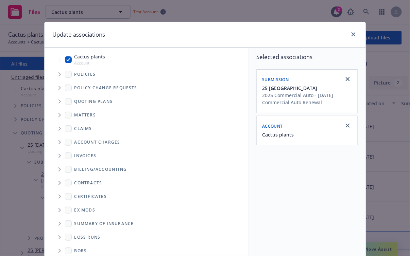
click at [58, 76] on icon "Tree Example" at bounding box center [59, 74] width 2 height 4
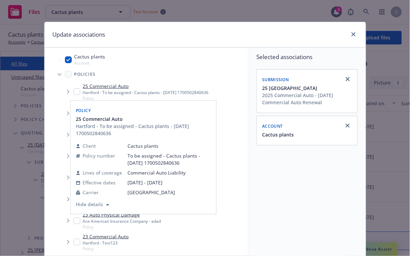
click at [69, 92] on icon "Tree Example" at bounding box center [68, 92] width 2 height 4
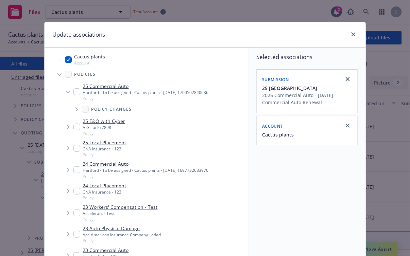
click at [77, 113] on span "Tree Example" at bounding box center [76, 109] width 11 height 11
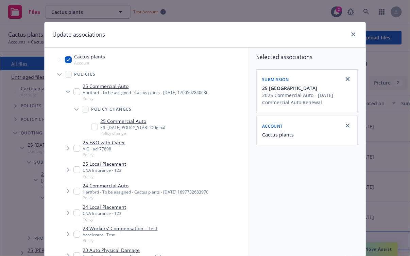
click at [96, 131] on div "25 Commercial Auto Eff: 10/19/2025 POLICY_START Original Policy change" at bounding box center [128, 127] width 74 height 19
checkbox input "true"
click at [62, 118] on ul "Policy changes 25 Commercial Auto Eff: 10/19/2025 POLICY_START Original Policy …" at bounding box center [154, 120] width 188 height 35
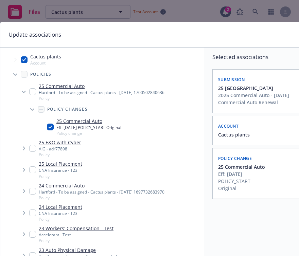
click at [167, 42] on div "Update associations" at bounding box center [160, 34] width 321 height 25
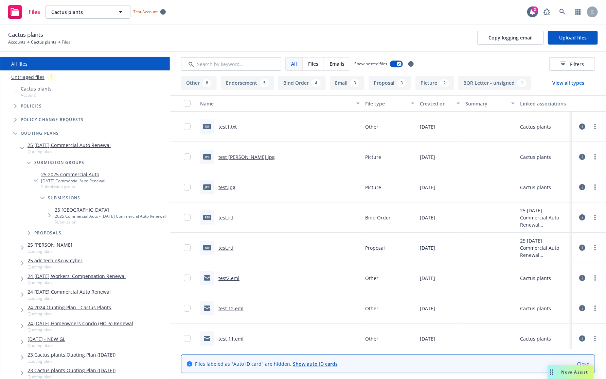
click at [339, 58] on div "Emails" at bounding box center [337, 63] width 26 height 13
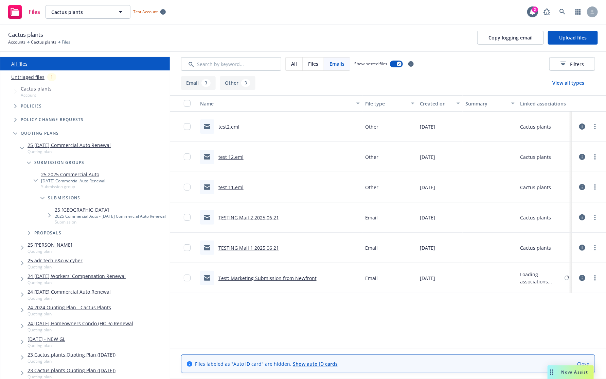
click at [293, 65] on span "All" at bounding box center [294, 63] width 6 height 7
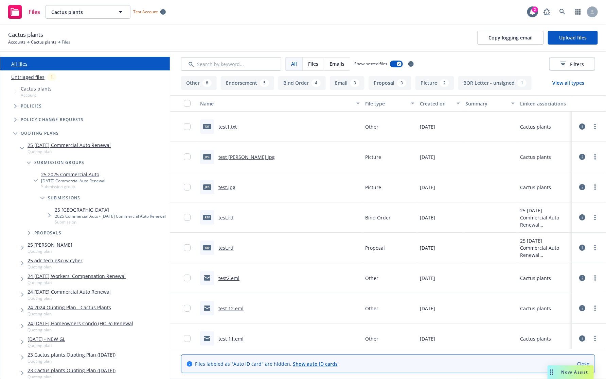
click at [295, 28] on div "Cactus plants Accounts Cactus plants Files Copy logging email Upload files" at bounding box center [303, 37] width 606 height 27
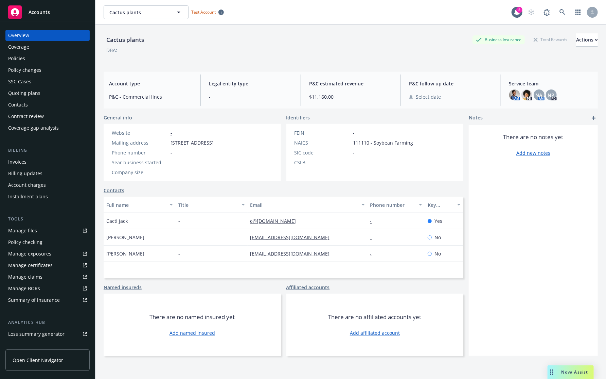
click at [221, 57] on div "Cactus plants Business Insurance Total Rewards Actions DBA: -" at bounding box center [351, 47] width 495 height 28
click at [261, 228] on div "c@plant.com" at bounding box center [308, 221] width 120 height 16
click at [285, 122] on div "General info Website - Mailing address 777 Harvard St, Austin, TX, 78702 Phone …" at bounding box center [284, 147] width 360 height 67
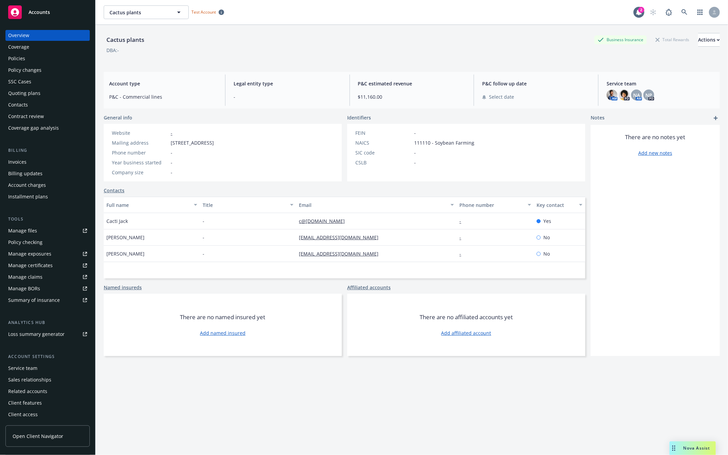
click at [360, 71] on div "Cactus plants Business Insurance Total Rewards Actions DBA: - Account type P&C …" at bounding box center [412, 248] width 616 height 446
click at [338, 38] on div "Cactus plants Business Insurance Total Rewards Actions" at bounding box center [412, 40] width 616 height 14
